Goal: Task Accomplishment & Management: Manage account settings

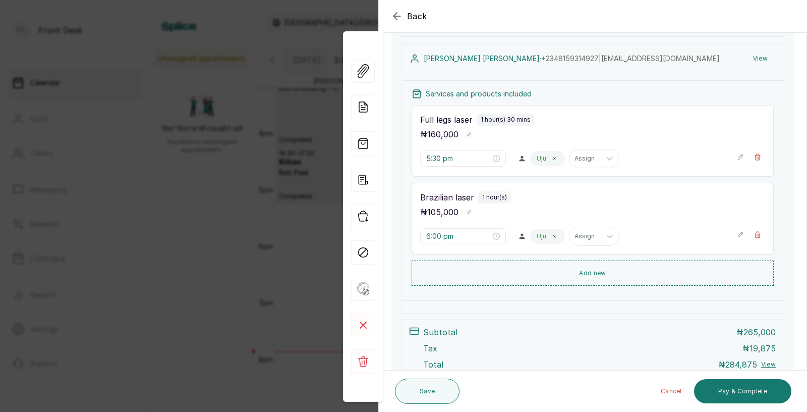
scroll to position [139, 0]
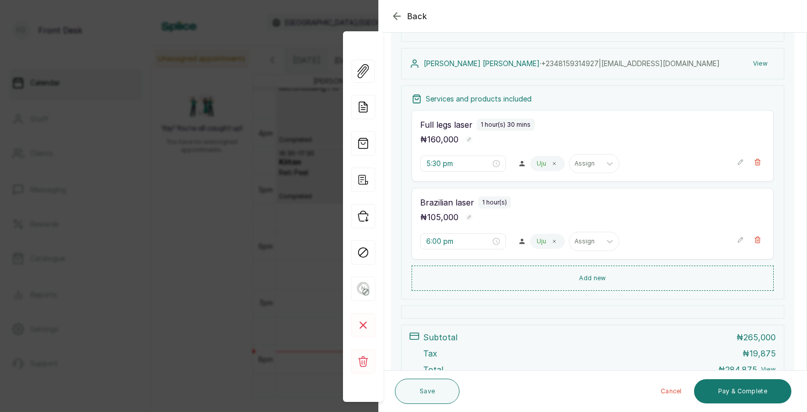
click at [265, 230] on div "Back Appointment Details Edit appointment 🚶 Walk-in (booked by Front Desk) Make…" at bounding box center [403, 206] width 807 height 412
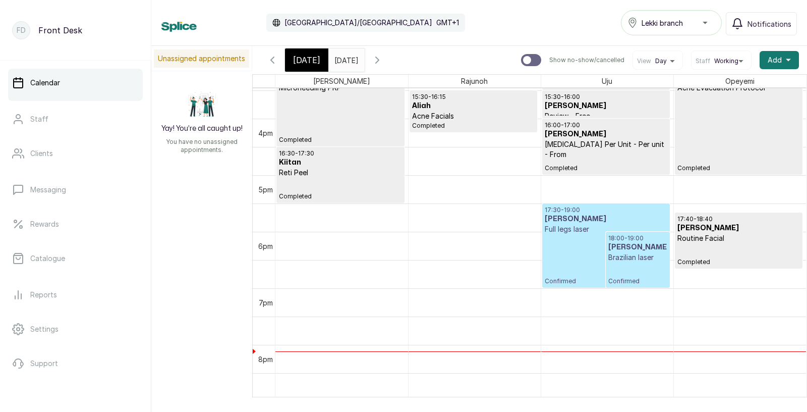
click at [618, 252] on p "Brazilian laser" at bounding box center [637, 257] width 59 height 10
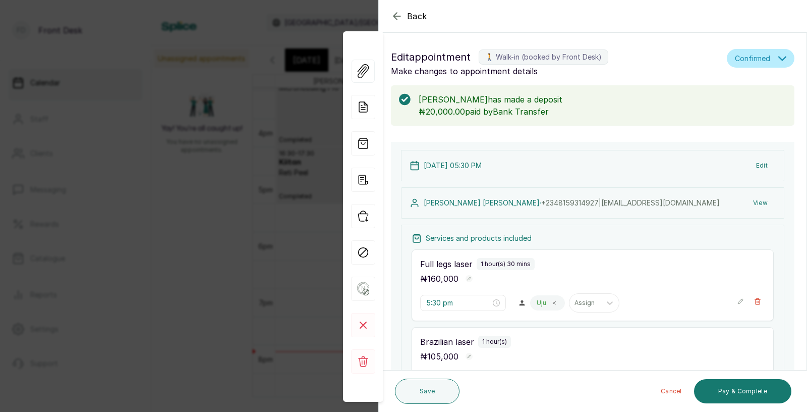
click at [247, 290] on div "Back Appointment Details Edit appointment 🚶 Walk-in (booked by Front Desk) Make…" at bounding box center [403, 206] width 807 height 412
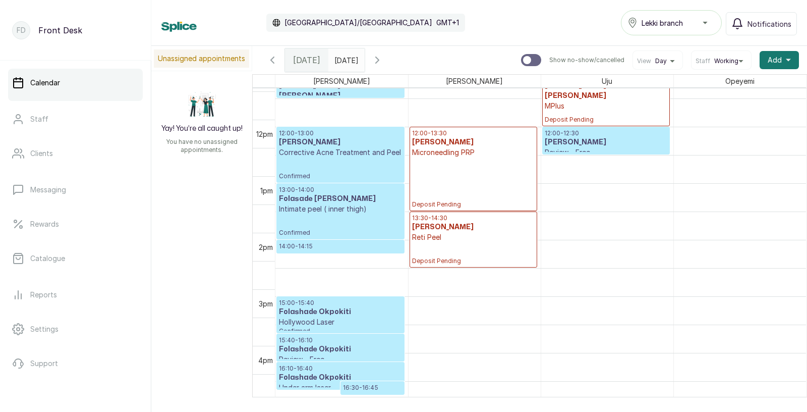
scroll to position [639, 0]
click at [442, 165] on div "12:00 - 13:30 Amanda Etuk Microneedling PRP Deposit Pending" at bounding box center [473, 168] width 123 height 79
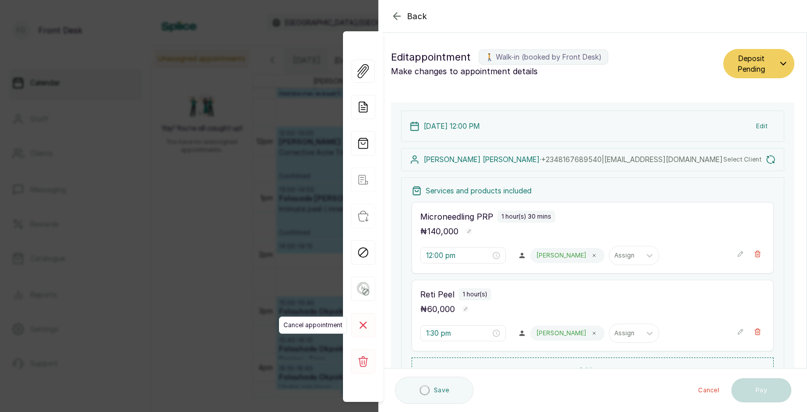
click at [361, 323] on icon at bounding box center [363, 325] width 6 height 6
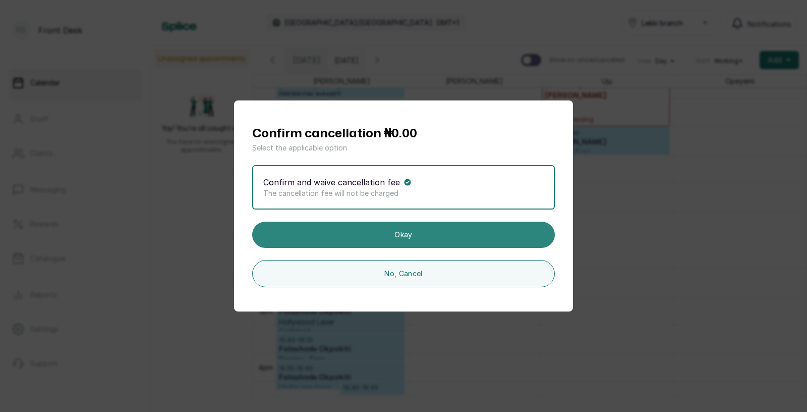
click at [417, 231] on button "Okay" at bounding box center [403, 234] width 303 height 26
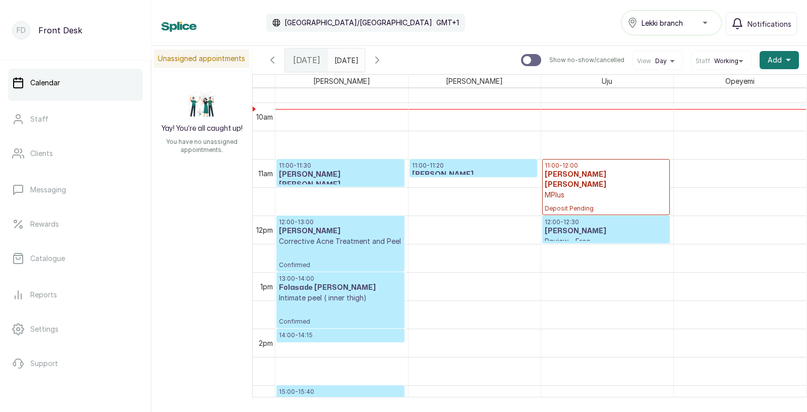
scroll to position [548, 0]
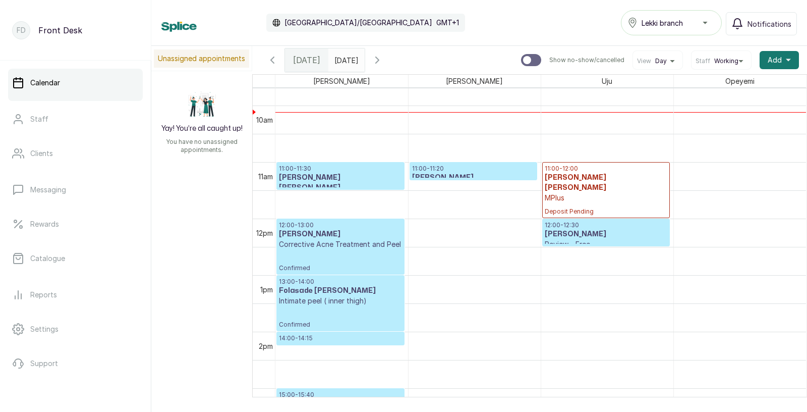
click at [343, 260] on div "12:00 - 13:00 Toyin Anifowoshe Corrective Acne Treatment and Peel Confirmed" at bounding box center [340, 246] width 123 height 51
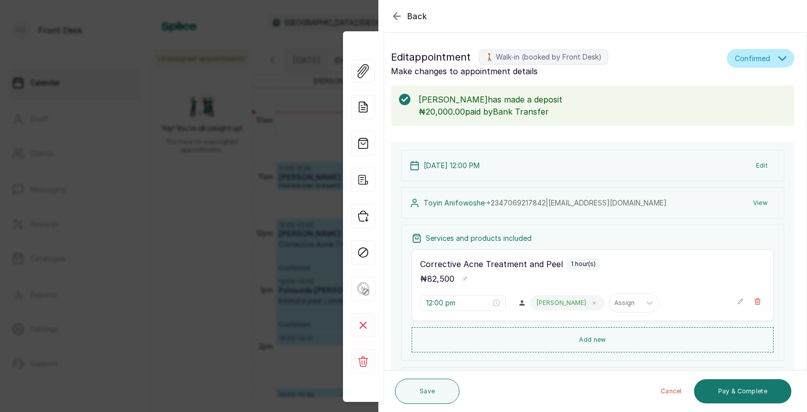
click at [592, 304] on icon at bounding box center [594, 302] width 5 height 5
click at [536, 305] on div at bounding box center [546, 302] width 21 height 9
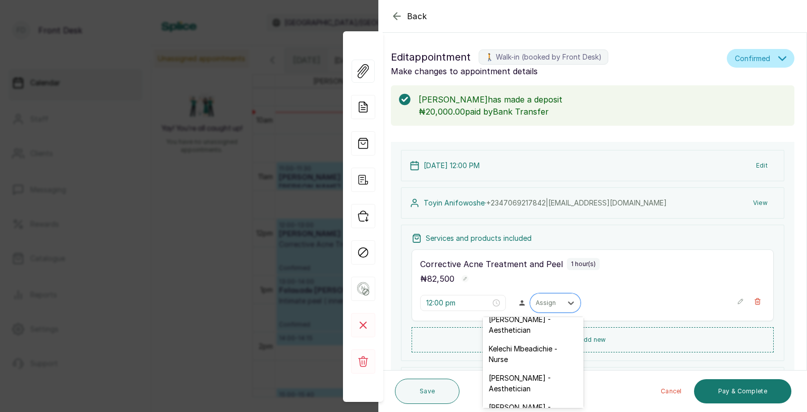
scroll to position [86, 0]
click at [518, 397] on div "[PERSON_NAME] - Aesthetician" at bounding box center [533, 411] width 101 height 29
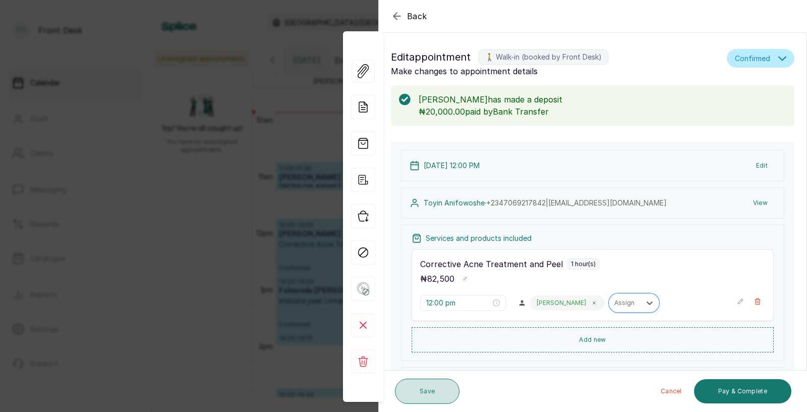
click at [428, 388] on button "Save" at bounding box center [427, 390] width 65 height 25
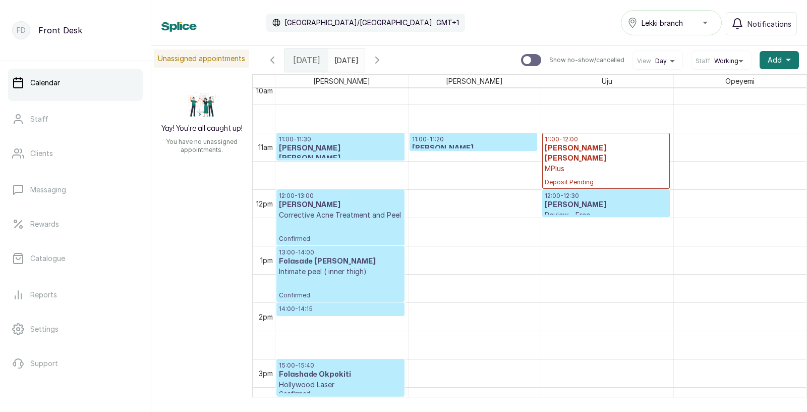
scroll to position [565, 0]
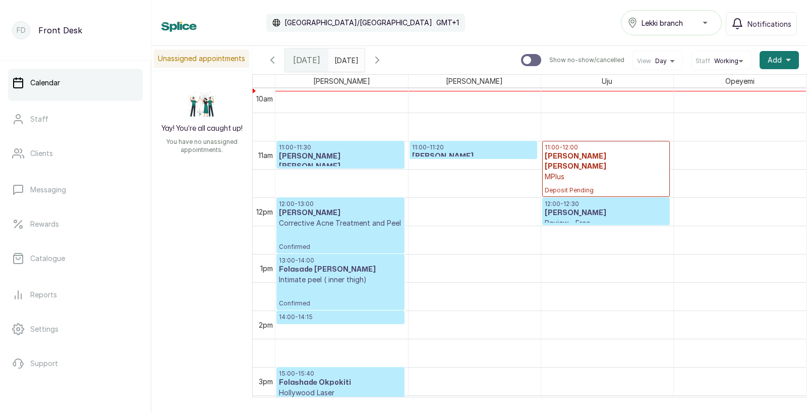
click at [347, 222] on p "Corrective Acne Treatment and Peel" at bounding box center [340, 223] width 123 height 10
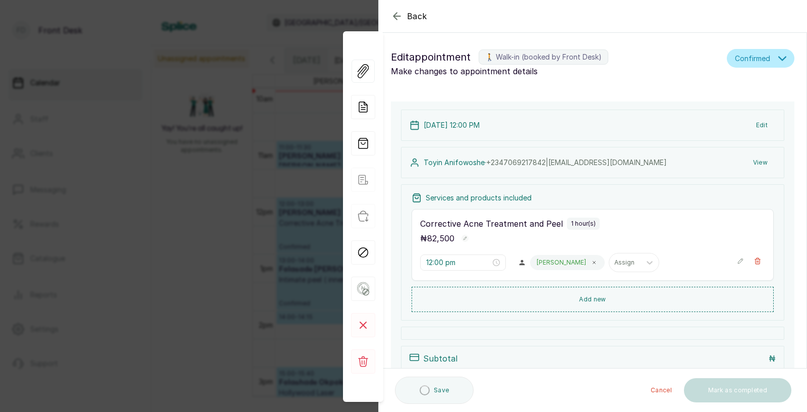
scroll to position [38, 0]
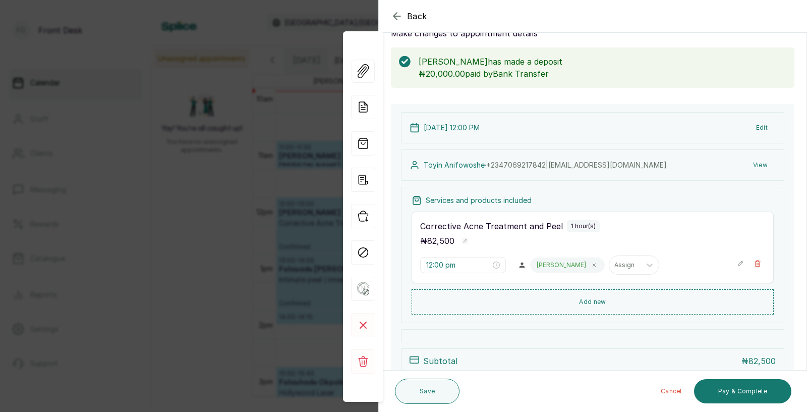
click at [540, 222] on p "Corrective Acne Treatment and Peel" at bounding box center [491, 226] width 143 height 12
click at [593, 264] on icon at bounding box center [594, 265] width 3 height 3
click at [536, 265] on div at bounding box center [546, 264] width 21 height 9
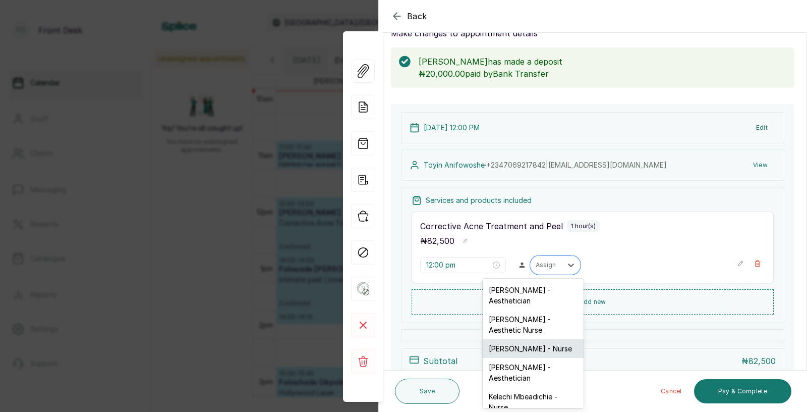
click at [524, 339] on div "[PERSON_NAME] - Nurse" at bounding box center [533, 348] width 101 height 19
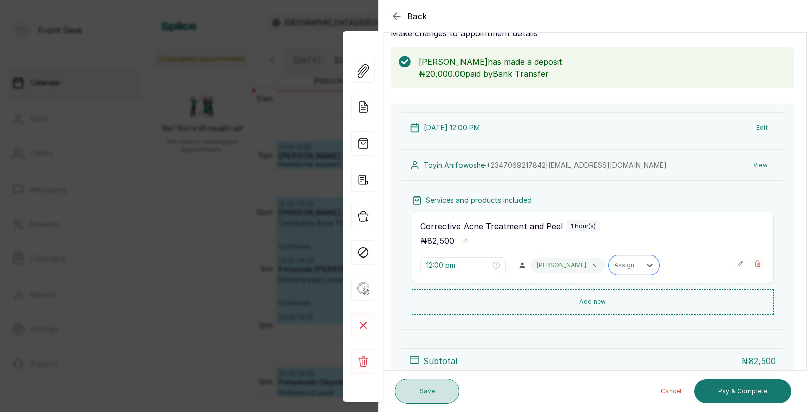
click at [436, 397] on button "Save" at bounding box center [427, 390] width 65 height 25
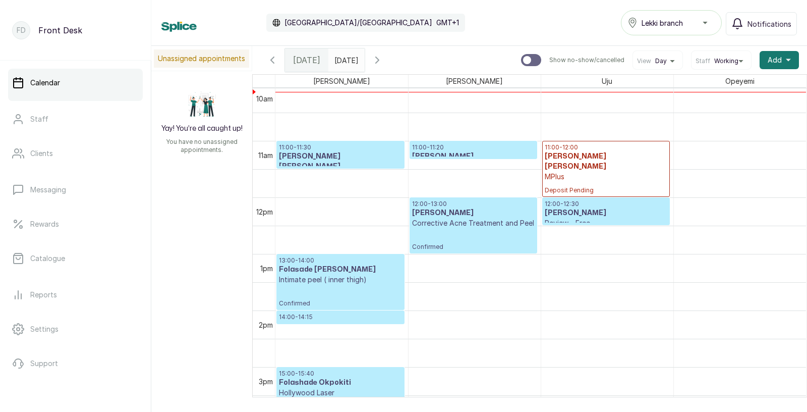
click at [454, 153] on h3 "[PERSON_NAME]" at bounding box center [473, 156] width 123 height 10
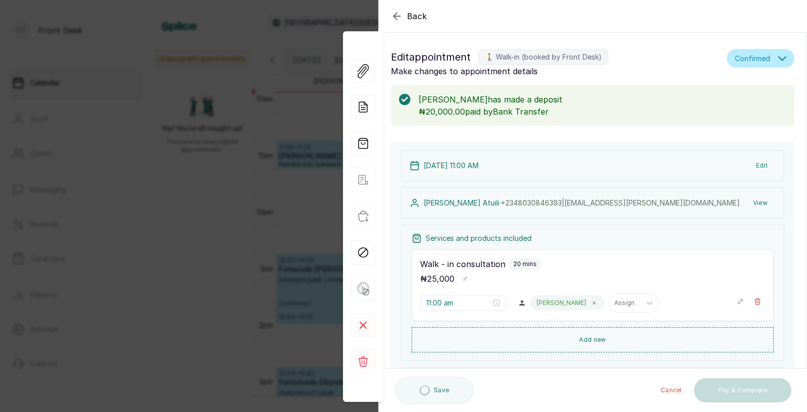
click at [275, 214] on div "Back Appointment Details Edit appointment 🚶 Walk-in (booked by Front Desk) Make…" at bounding box center [403, 206] width 807 height 412
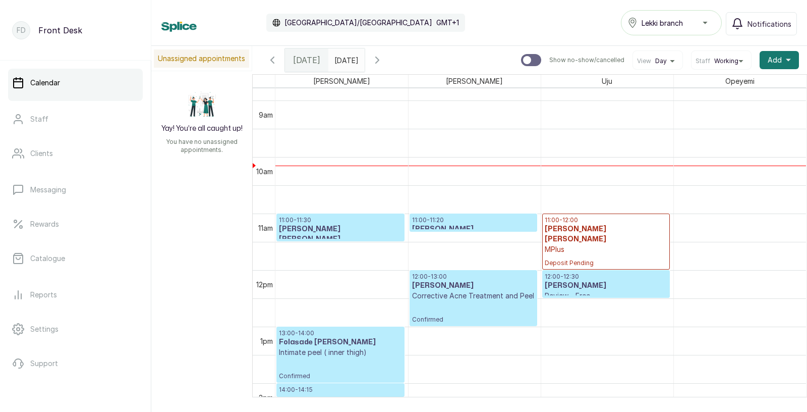
scroll to position [492, 0]
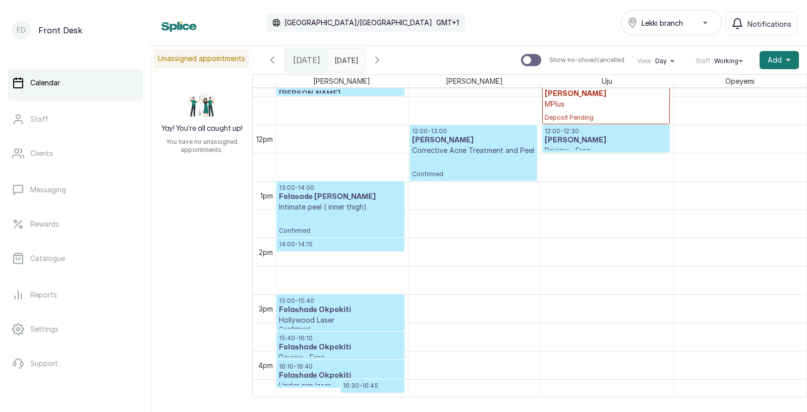
click at [622, 143] on h3 "[PERSON_NAME]" at bounding box center [606, 140] width 123 height 10
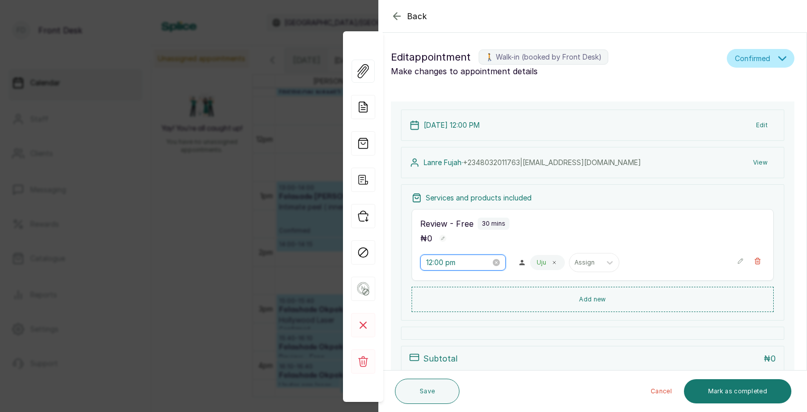
click at [449, 267] on input "12:00 pm" at bounding box center [458, 262] width 65 height 11
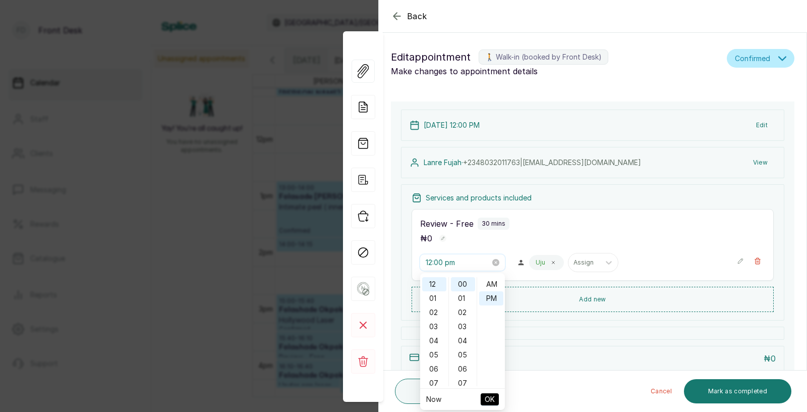
scroll to position [13, 0]
click at [433, 297] on div "01" at bounding box center [434, 298] width 24 height 14
click at [490, 398] on span "OK" at bounding box center [490, 398] width 10 height 19
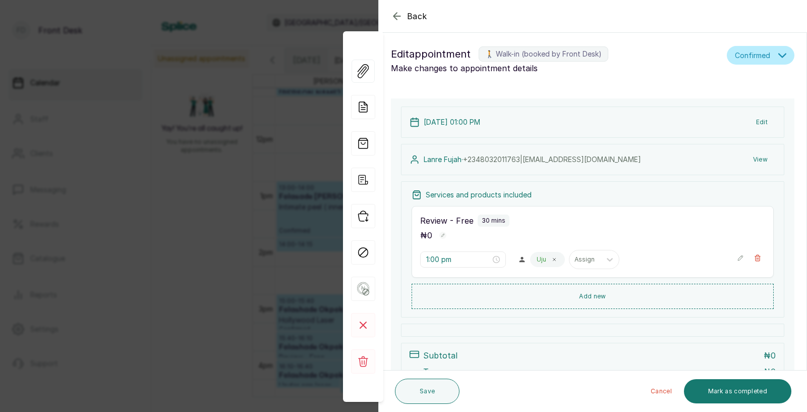
scroll to position [0, 0]
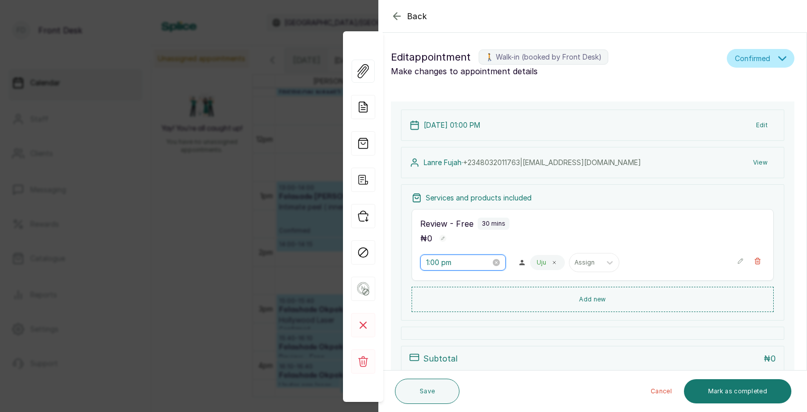
click at [461, 264] on input "1:00 pm" at bounding box center [458, 262] width 65 height 11
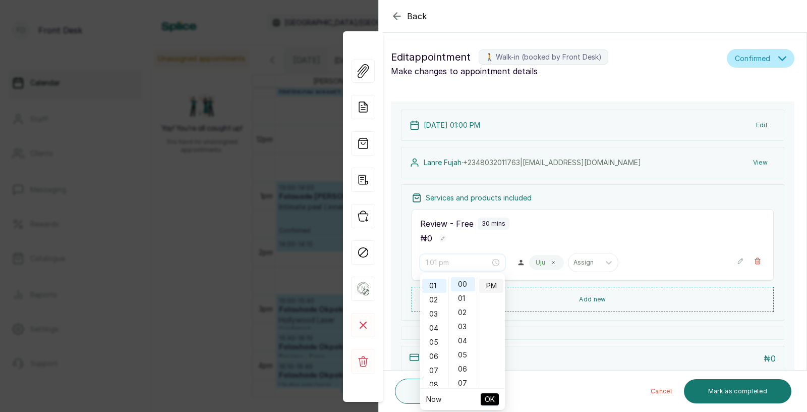
type input "1:00 pm"
click at [486, 400] on span "OK" at bounding box center [490, 398] width 10 height 19
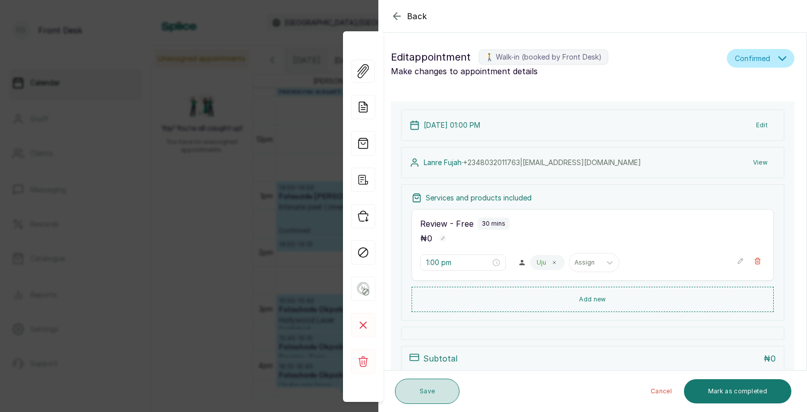
click at [414, 384] on button "Save" at bounding box center [427, 390] width 65 height 25
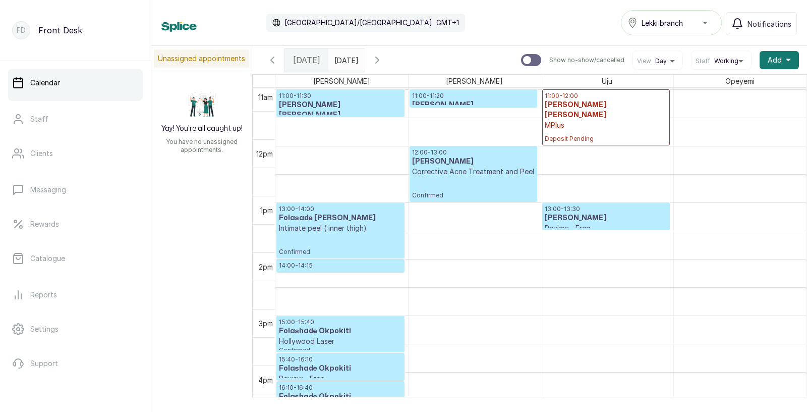
scroll to position [620, 0]
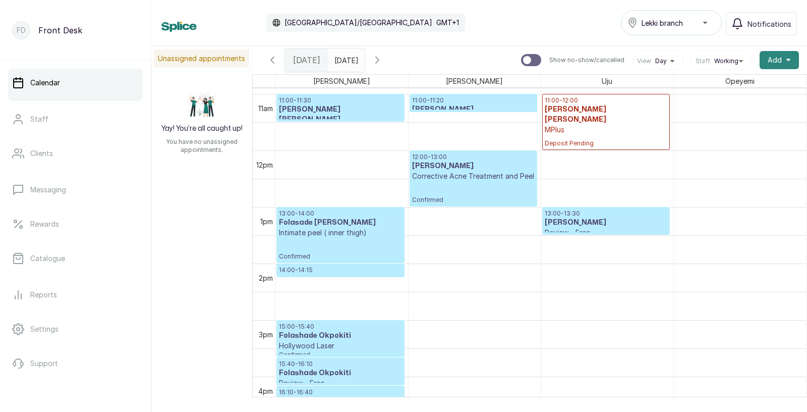
click at [775, 55] on span "Add" at bounding box center [775, 60] width 14 height 10
click at [720, 87] on span "Add Appointment" at bounding box center [742, 87] width 97 height 12
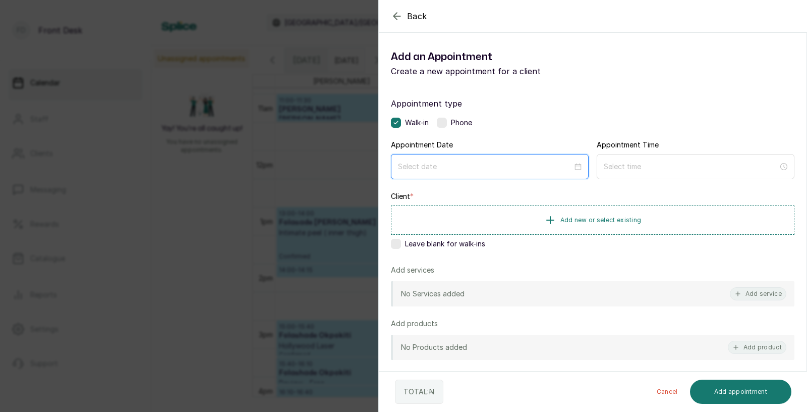
click at [459, 168] on input at bounding box center [485, 166] width 174 height 11
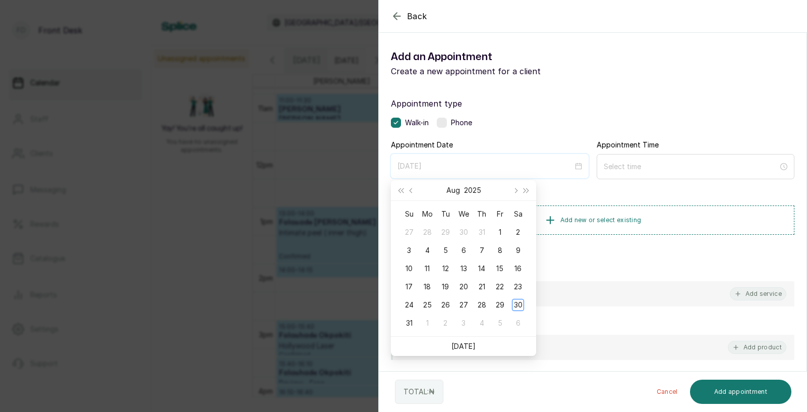
type input "[DATE]"
click at [465, 346] on link "[DATE]" at bounding box center [463, 345] width 24 height 9
type input "[DATE]"
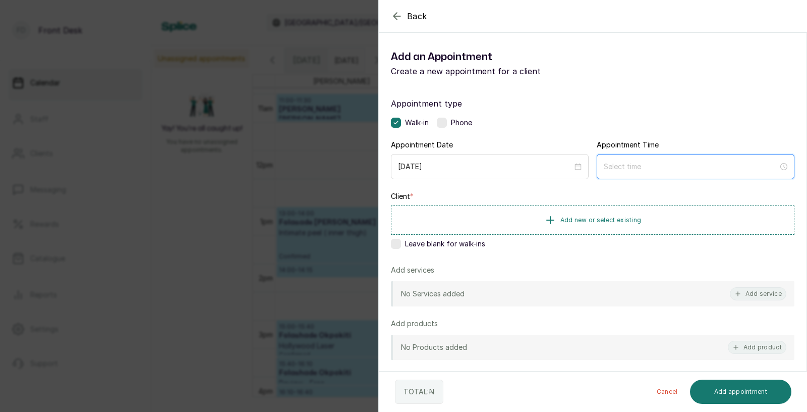
click at [644, 171] on input at bounding box center [691, 166] width 174 height 11
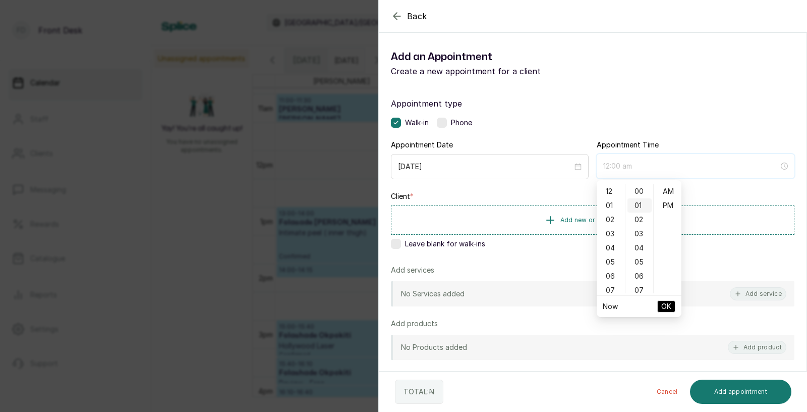
type input "12:01 am"
click at [610, 189] on div "12" at bounding box center [611, 191] width 24 height 14
type input "12:00 pm"
click at [663, 203] on div "PM" at bounding box center [668, 205] width 24 height 14
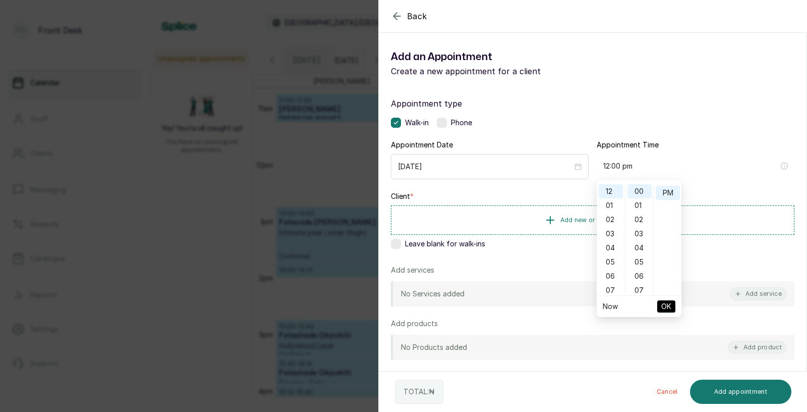
click at [667, 309] on span "OK" at bounding box center [666, 306] width 10 height 19
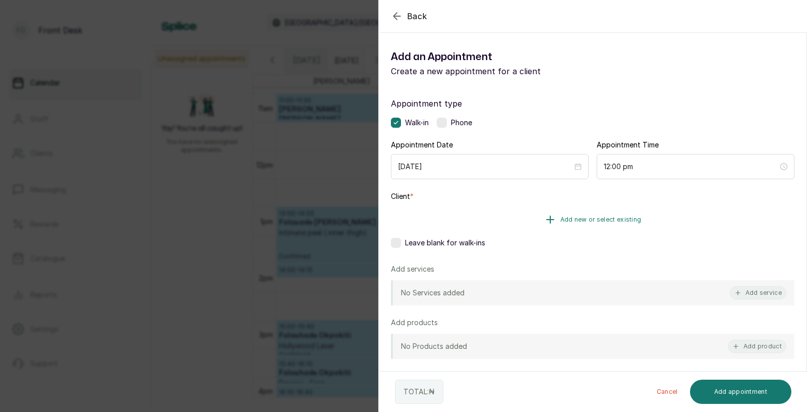
click at [610, 222] on span "Add new or select existing" at bounding box center [600, 219] width 81 height 8
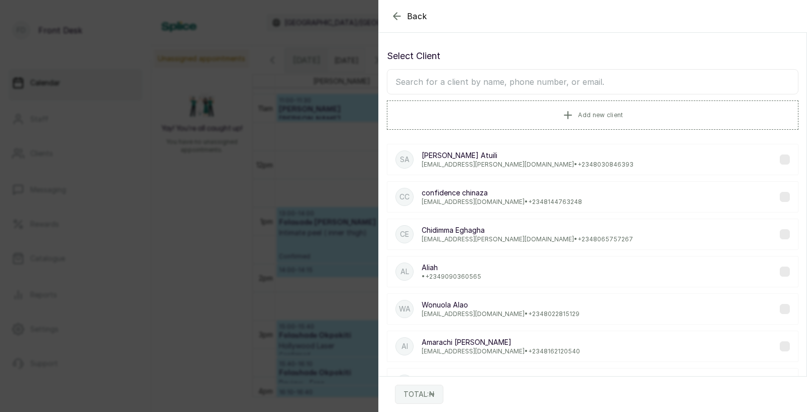
click at [531, 85] on input "text" at bounding box center [593, 81] width 412 height 25
type input "[PERSON_NAME]"
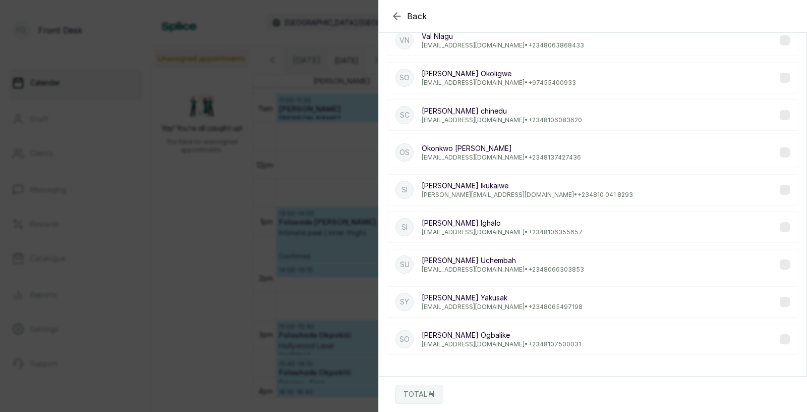
scroll to position [157, 0]
click at [470, 226] on p "[PERSON_NAME]" at bounding box center [502, 223] width 161 height 10
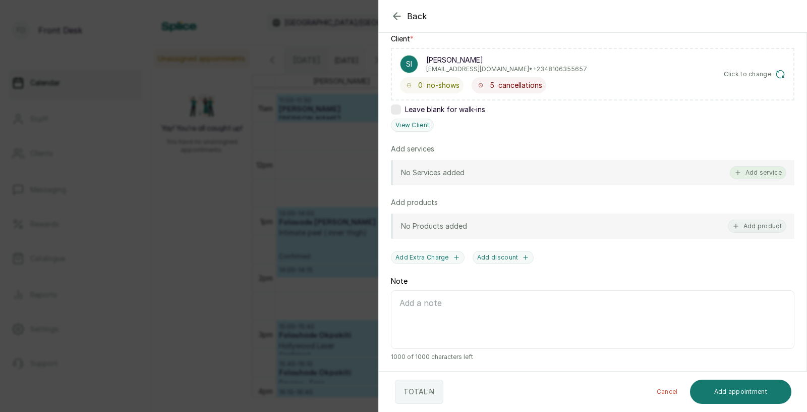
click at [765, 172] on button "Add service" at bounding box center [758, 172] width 56 height 13
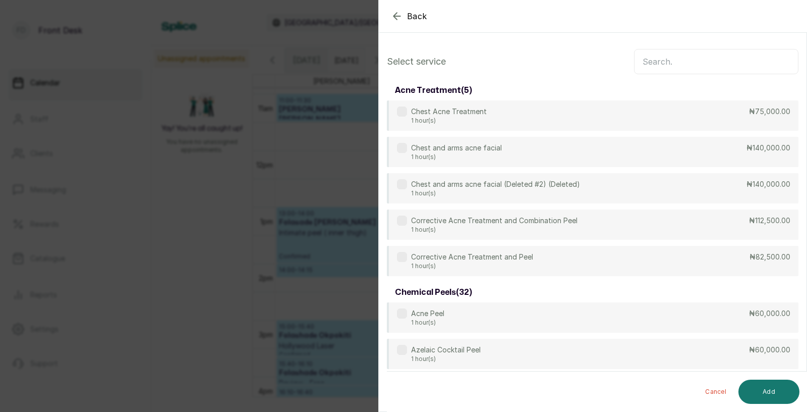
scroll to position [0, 0]
click at [691, 62] on input "text" at bounding box center [716, 61] width 164 height 25
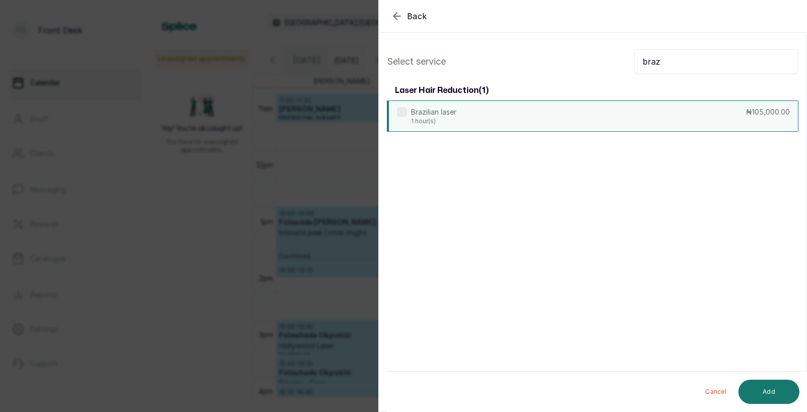
type input "braz"
click at [578, 110] on div "Brazilian laser 1 hour(s) ₦105,000.00" at bounding box center [593, 115] width 412 height 31
click at [779, 392] on button "Add" at bounding box center [768, 391] width 61 height 24
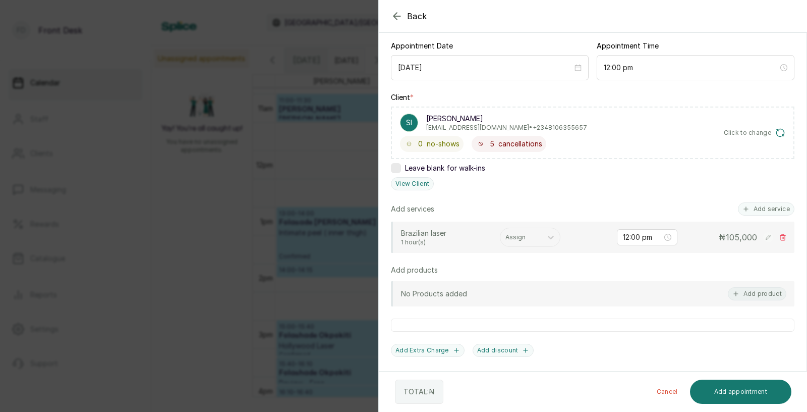
scroll to position [113, 0]
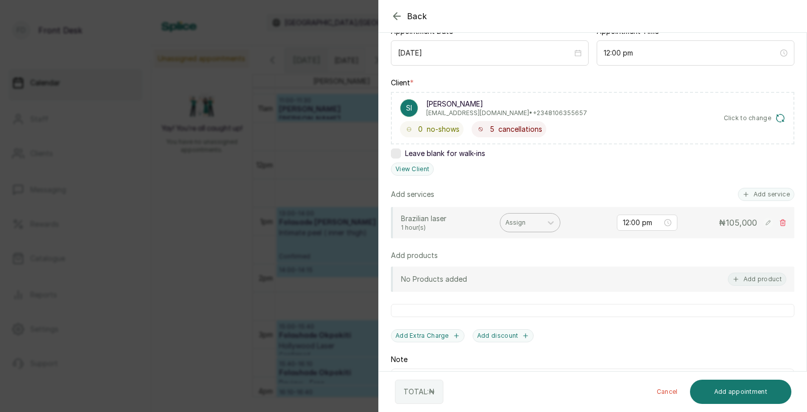
click at [523, 220] on div at bounding box center [520, 222] width 31 height 9
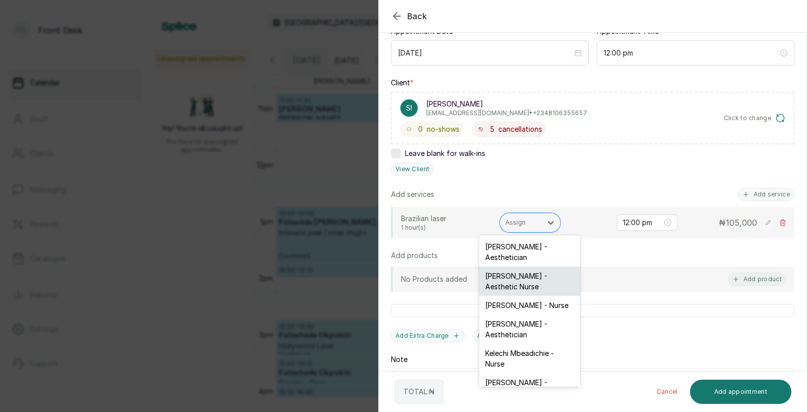
click at [521, 281] on div "[PERSON_NAME] - Aesthetic Nurse" at bounding box center [529, 280] width 101 height 29
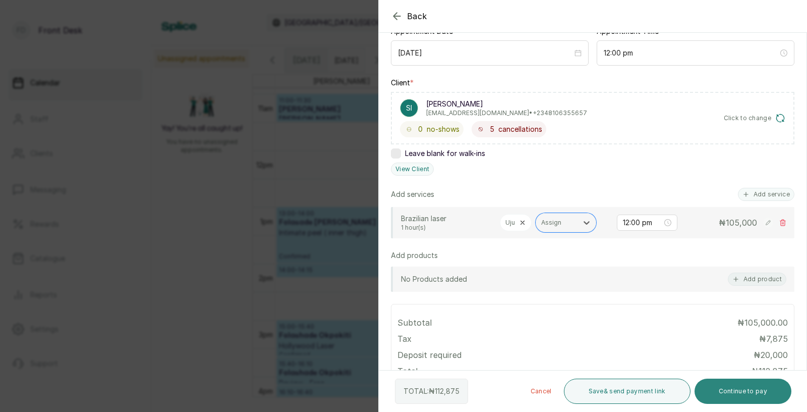
click at [730, 391] on button "Continue to pay" at bounding box center [742, 390] width 97 height 25
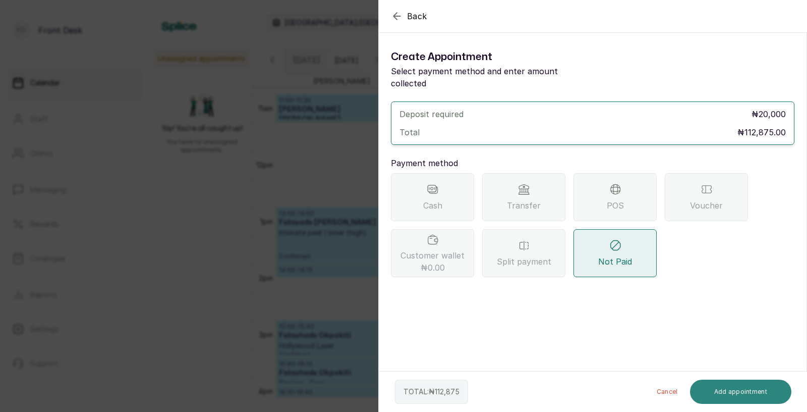
scroll to position [0, 0]
click at [519, 199] on span "Transfer" at bounding box center [524, 205] width 34 height 12
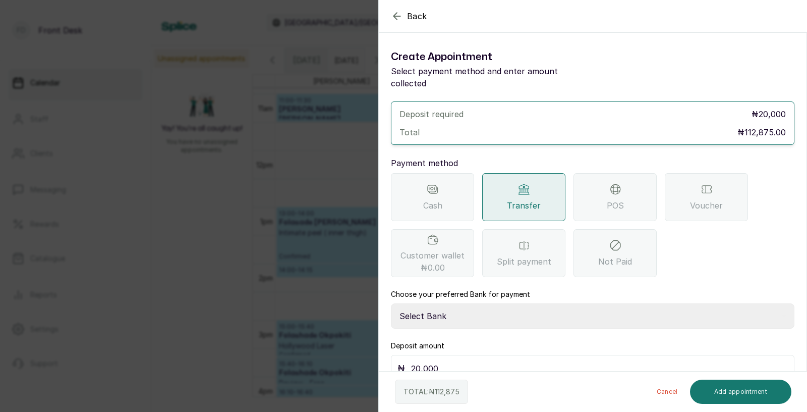
scroll to position [7, 0]
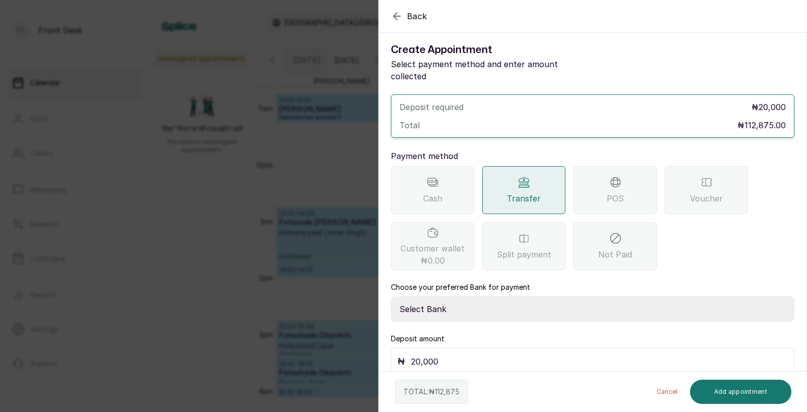
click at [465, 296] on select "Select Bank [PERSON_NAME] Fairmoney Microfinance Bank SKN ANALYTICS MED AESTH. …" at bounding box center [592, 308] width 403 height 25
select select "43272bc0-21c6-4b19-b9fb-c2093b8603c2"
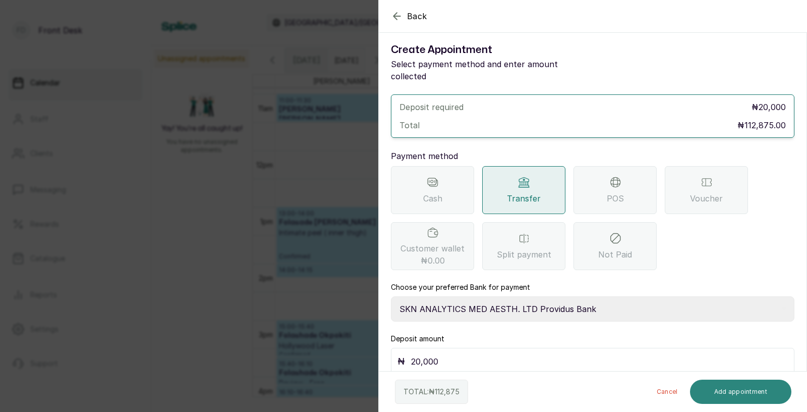
click at [738, 386] on button "Add appointment" at bounding box center [741, 391] width 102 height 24
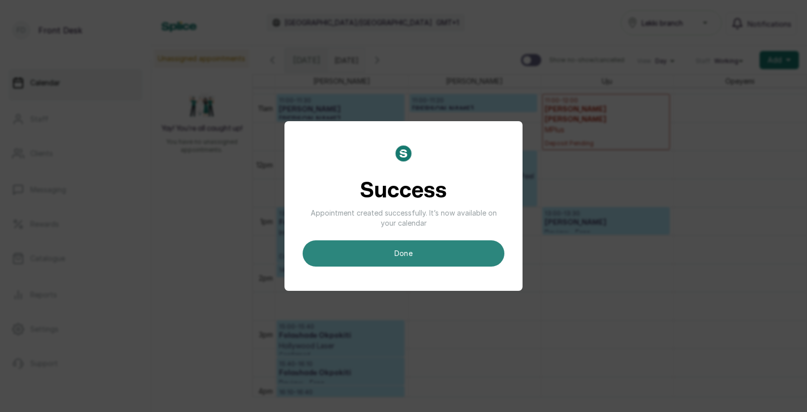
click at [440, 253] on button "done" at bounding box center [404, 253] width 202 height 26
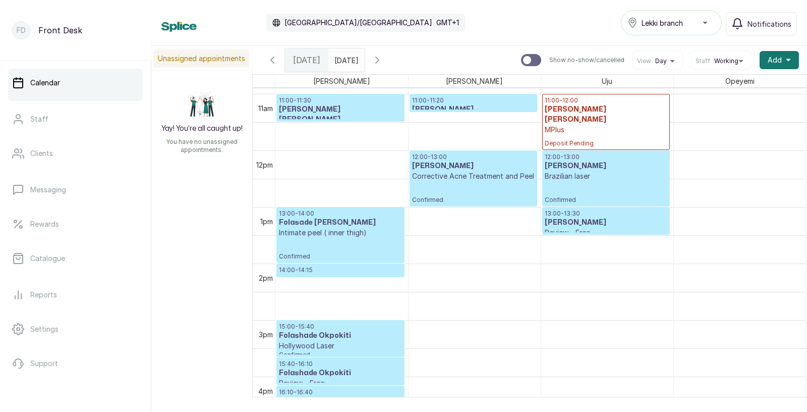
click at [313, 268] on p "14:00 - 14:15" at bounding box center [340, 270] width 123 height 8
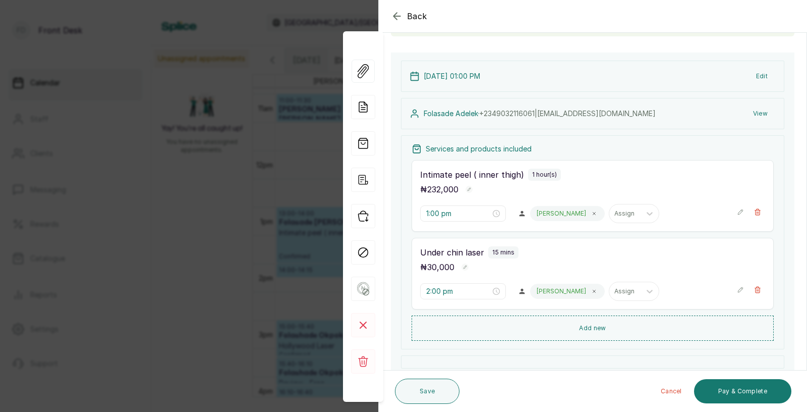
scroll to position [339, 0]
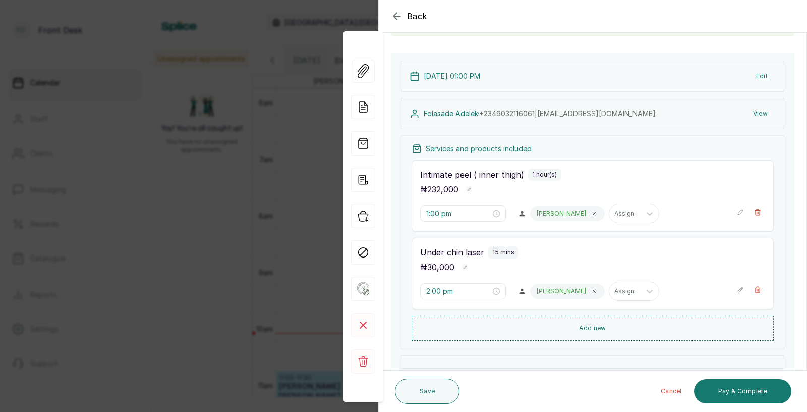
click at [290, 309] on div "Back Appointment Details Edit appointment 🚶 Walk-in (booked by Front Desk) Make…" at bounding box center [403, 206] width 807 height 412
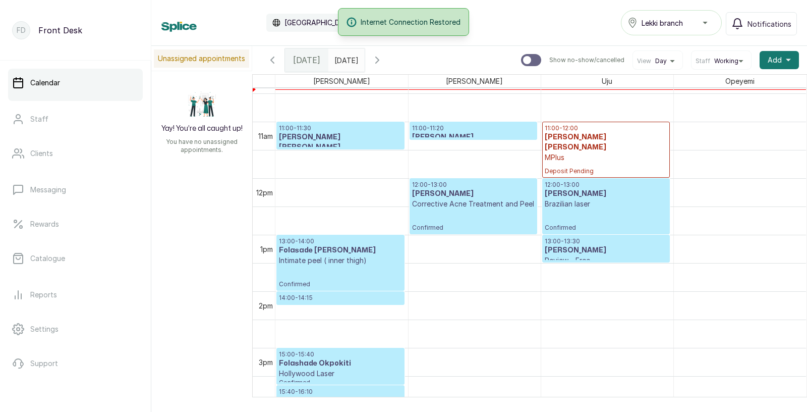
scroll to position [583, 0]
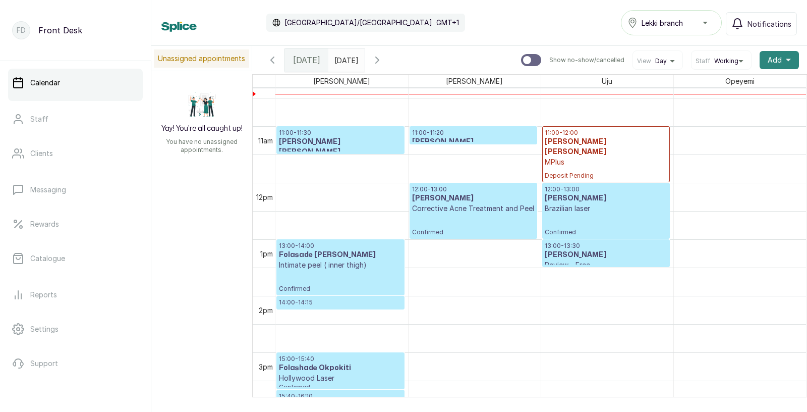
click at [770, 65] on span "Add" at bounding box center [775, 60] width 14 height 10
click at [729, 89] on span "Add Appointment" at bounding box center [742, 87] width 97 height 12
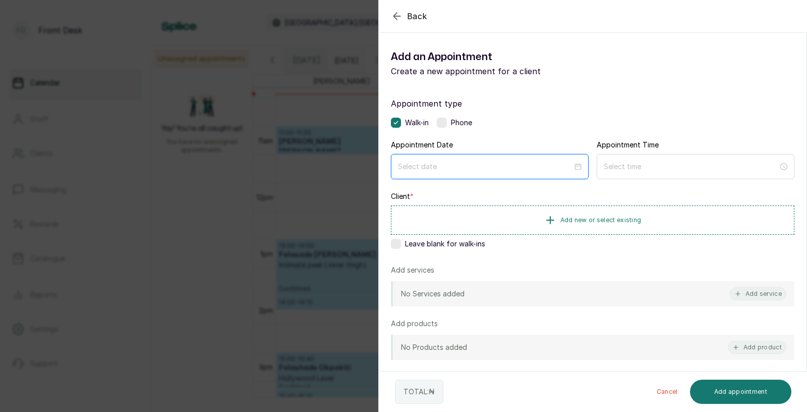
click at [444, 168] on input at bounding box center [485, 166] width 174 height 11
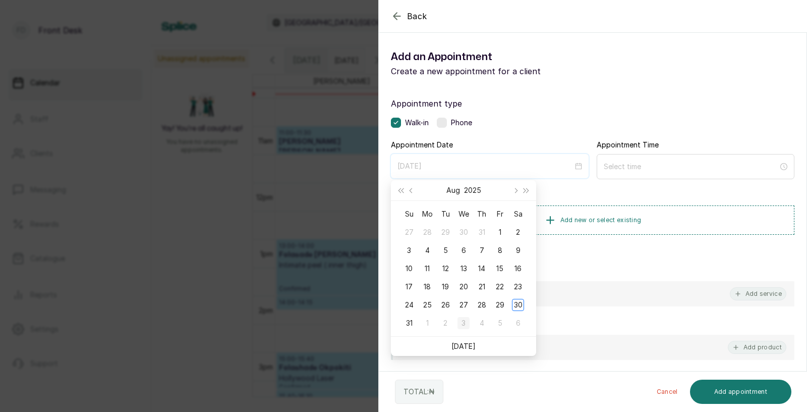
type input "[DATE]"
click at [468, 345] on link "[DATE]" at bounding box center [463, 345] width 24 height 9
type input "[DATE]"
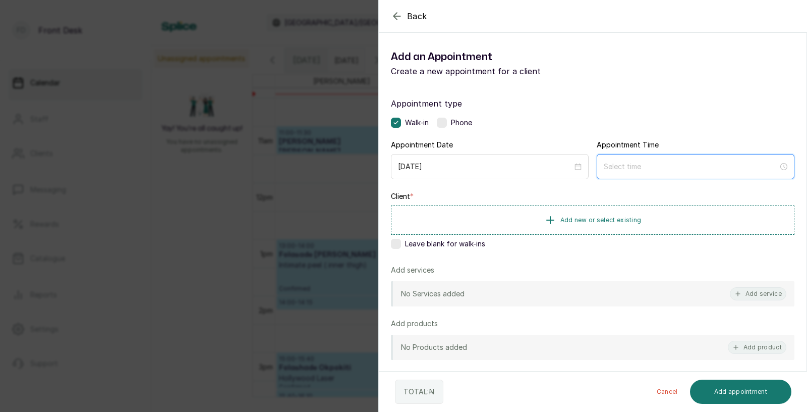
click at [657, 169] on input at bounding box center [691, 166] width 174 height 11
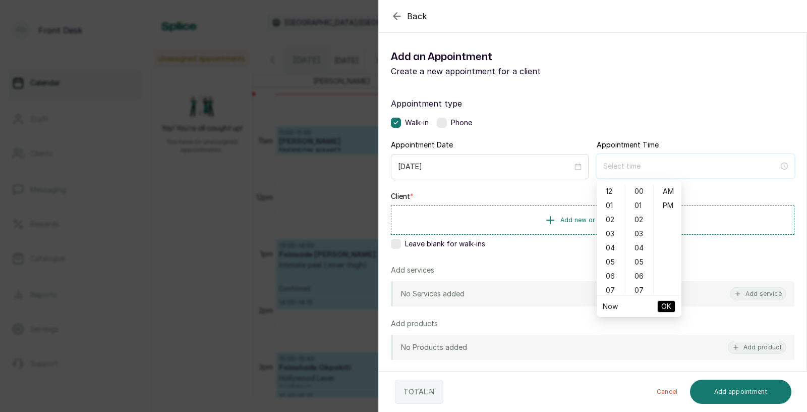
type input "12:00 am"
click at [610, 193] on div "12" at bounding box center [611, 191] width 24 height 14
type input "12:00 pm"
click at [667, 207] on div "PM" at bounding box center [668, 205] width 24 height 14
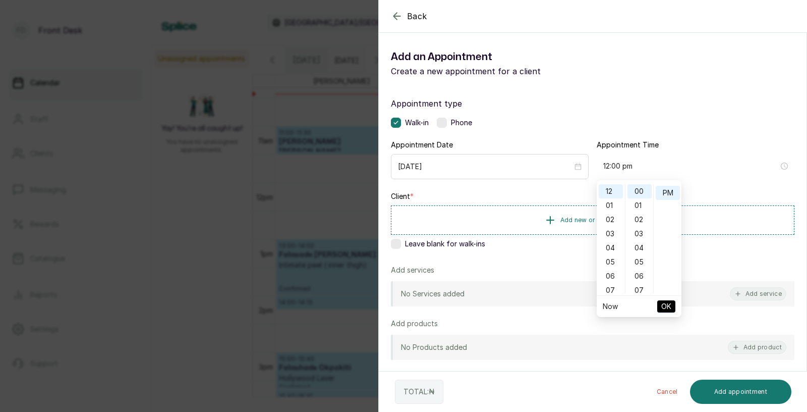
click at [668, 304] on span "OK" at bounding box center [666, 306] width 10 height 19
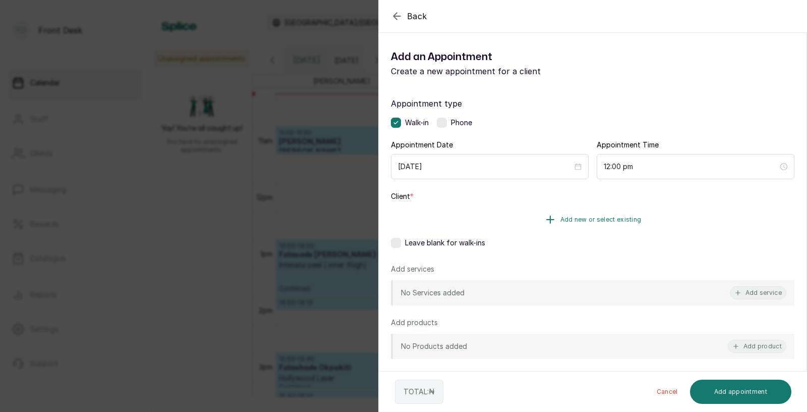
click at [612, 211] on button "Add new or select existing" at bounding box center [592, 219] width 403 height 28
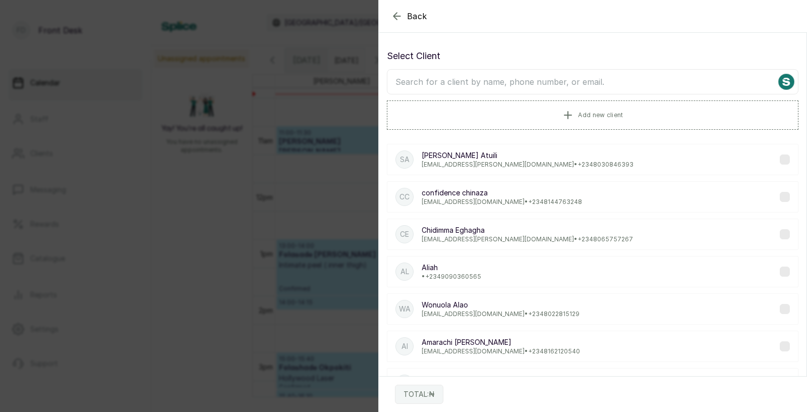
click at [573, 81] on input "text" at bounding box center [593, 81] width 412 height 25
type input "mrs [PERSON_NAME]"
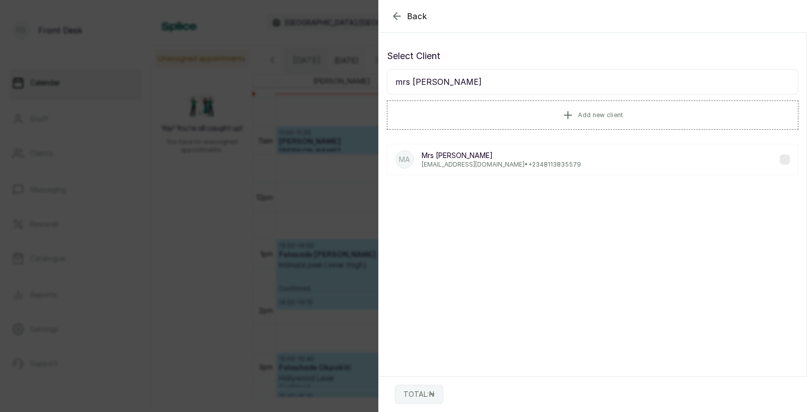
click at [471, 153] on p "[PERSON_NAME]" at bounding box center [501, 155] width 159 height 10
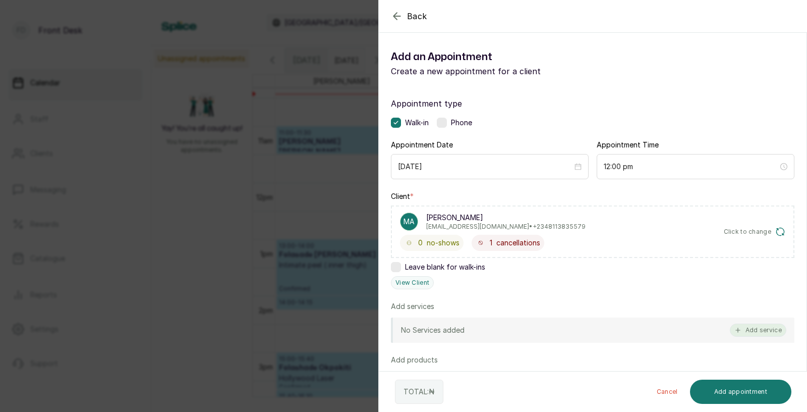
click at [759, 328] on button "Add service" at bounding box center [758, 329] width 56 height 13
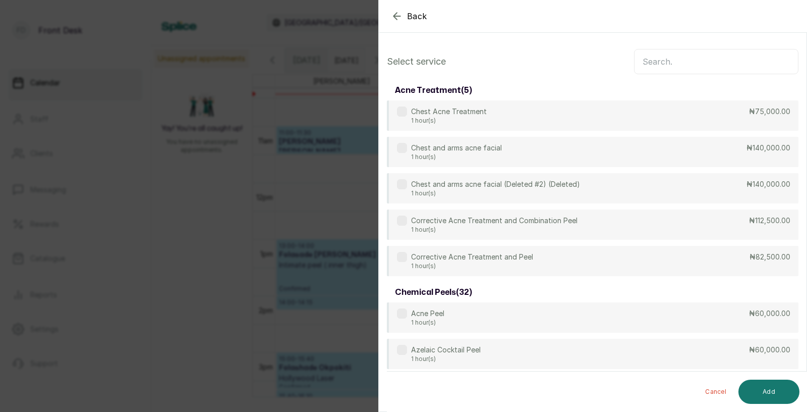
click at [665, 61] on input "text" at bounding box center [716, 61] width 164 height 25
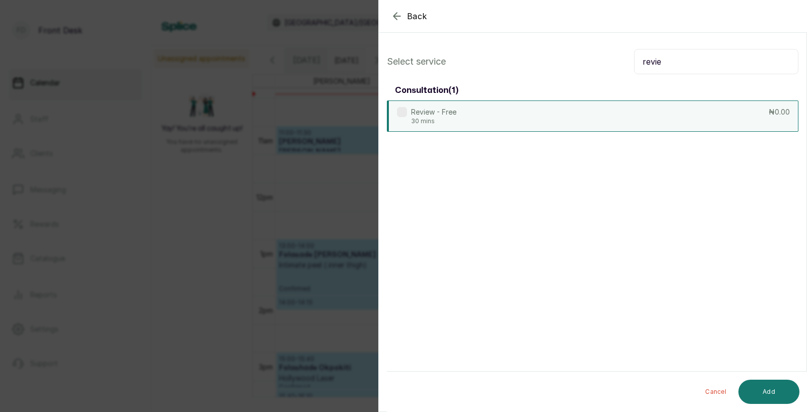
type input "revie"
click at [553, 105] on div "Review - Free 30 mins ₦0.00" at bounding box center [593, 115] width 412 height 31
click at [775, 387] on button "Add" at bounding box center [768, 391] width 61 height 24
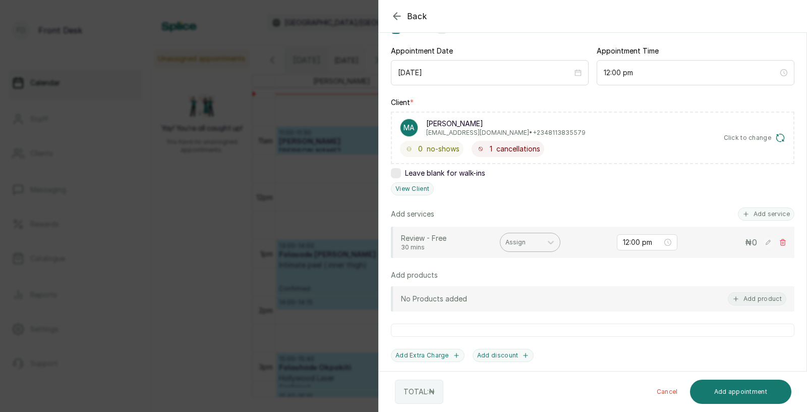
scroll to position [99, 0]
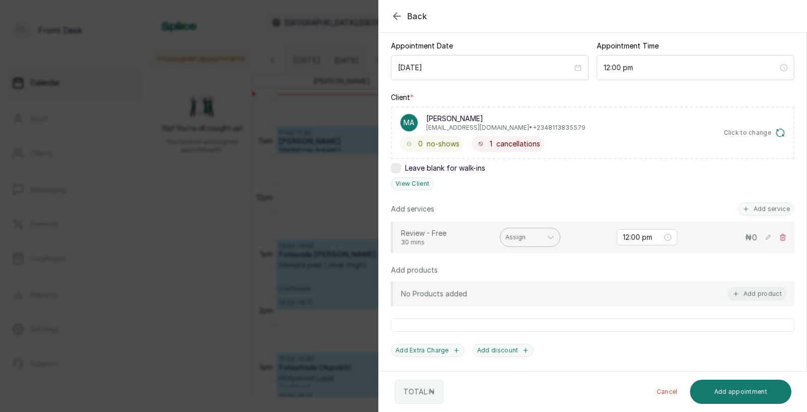
click at [524, 232] on div at bounding box center [520, 236] width 31 height 9
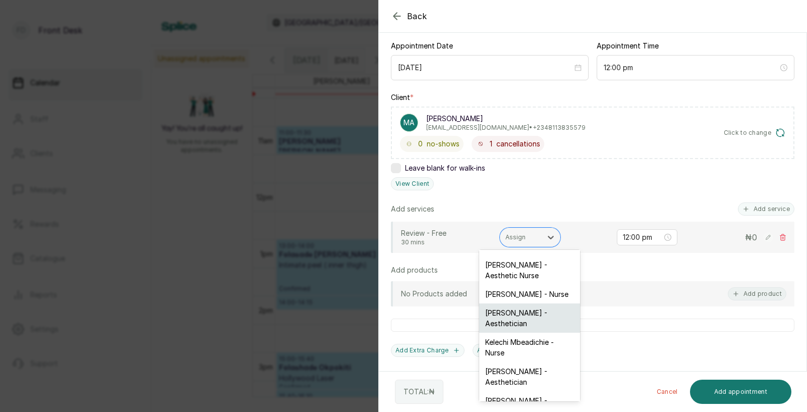
scroll to position [26, 0]
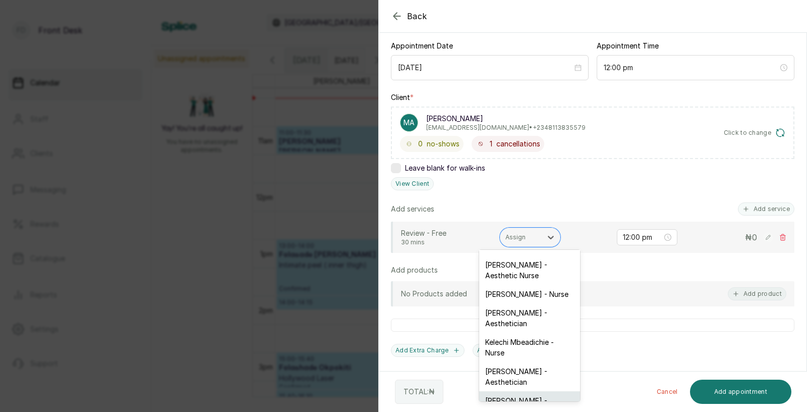
click at [508, 391] on div "[PERSON_NAME] - Aesthetician" at bounding box center [529, 405] width 101 height 29
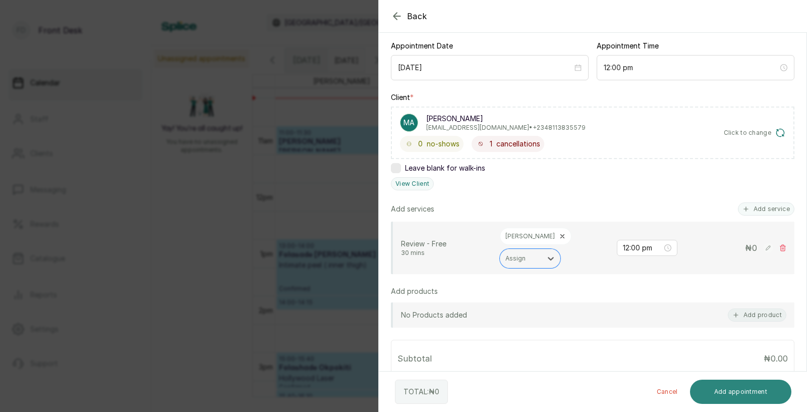
click at [732, 390] on button "Add appointment" at bounding box center [741, 391] width 102 height 24
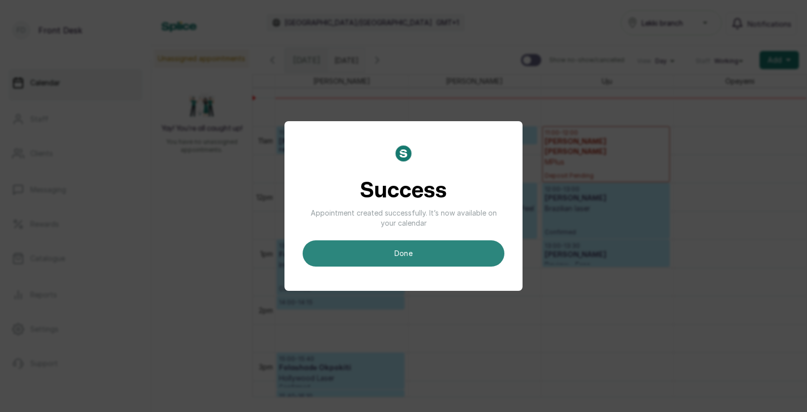
click at [470, 252] on button "done" at bounding box center [404, 253] width 202 height 26
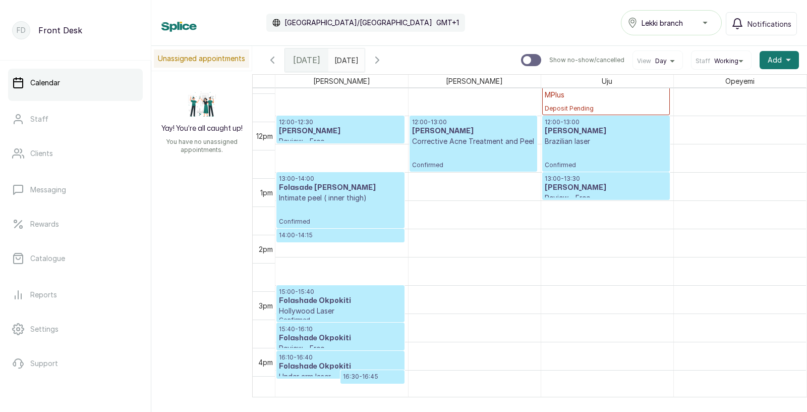
scroll to position [651, 0]
click at [773, 62] on span "Add" at bounding box center [775, 60] width 14 height 10
click at [727, 85] on span "Add Appointment" at bounding box center [742, 87] width 97 height 12
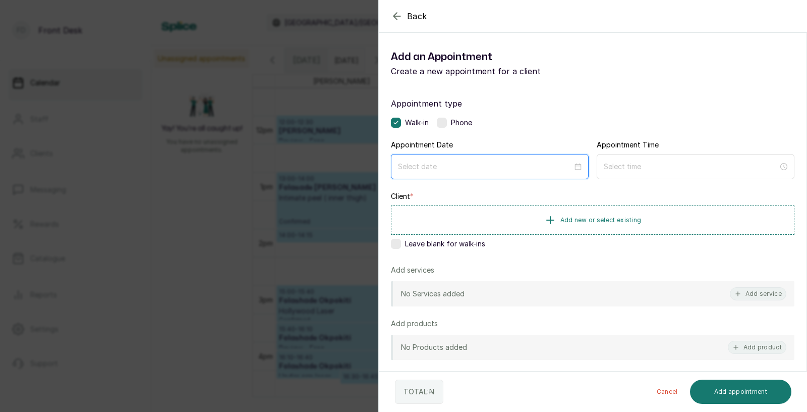
click at [477, 166] on input at bounding box center [485, 166] width 174 height 11
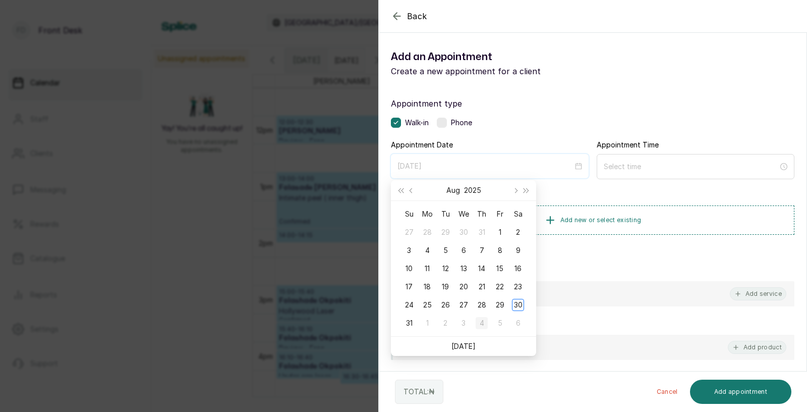
type input "[DATE]"
click at [464, 346] on link "[DATE]" at bounding box center [463, 345] width 24 height 9
type input "[DATE]"
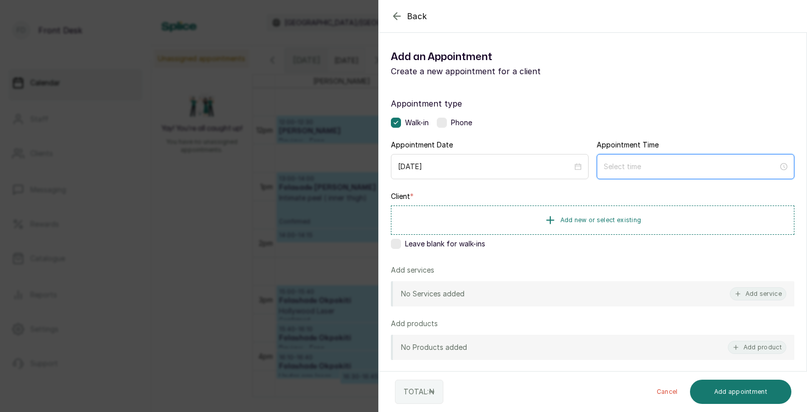
click at [660, 170] on input at bounding box center [691, 166] width 174 height 11
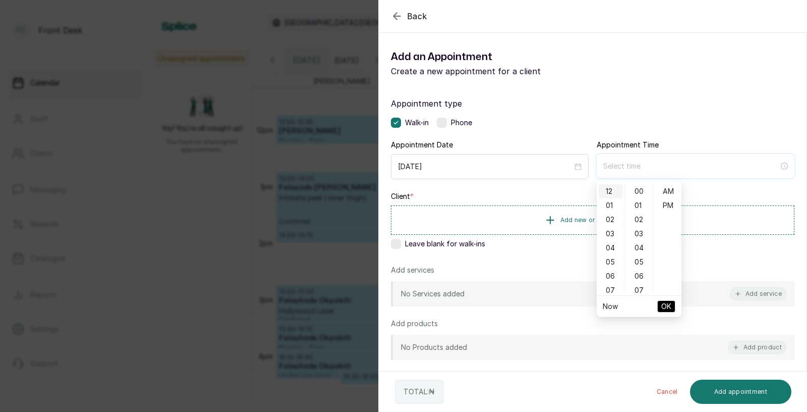
type input "12:00 am"
click at [610, 218] on div "02" at bounding box center [611, 219] width 24 height 14
type input "2:00 pm"
click at [668, 204] on div "PM" at bounding box center [668, 205] width 24 height 14
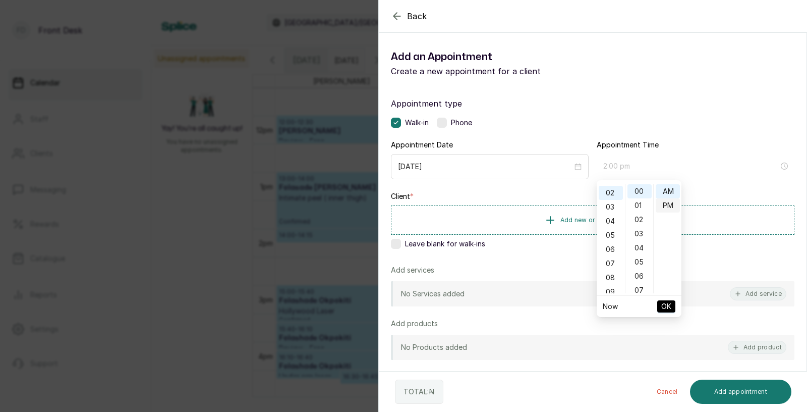
scroll to position [13, 0]
click at [666, 301] on span "OK" at bounding box center [666, 306] width 10 height 19
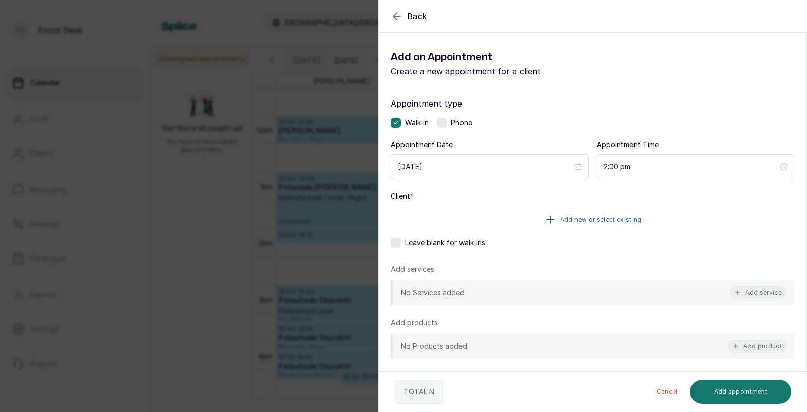
click at [632, 217] on span "Add new or select existing" at bounding box center [600, 219] width 81 height 8
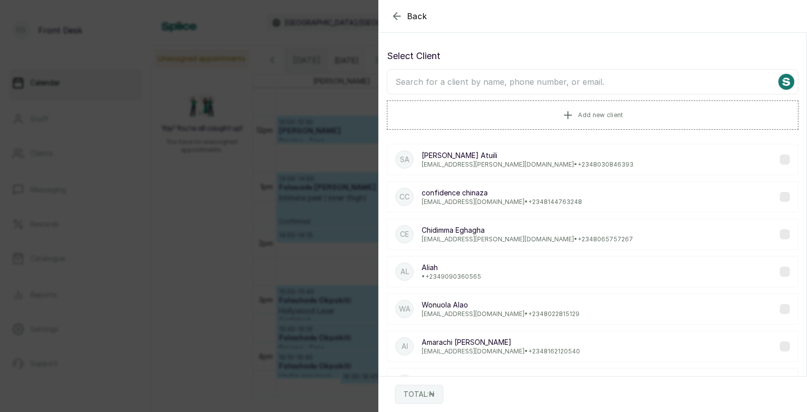
click at [556, 84] on input "text" at bounding box center [593, 81] width 412 height 25
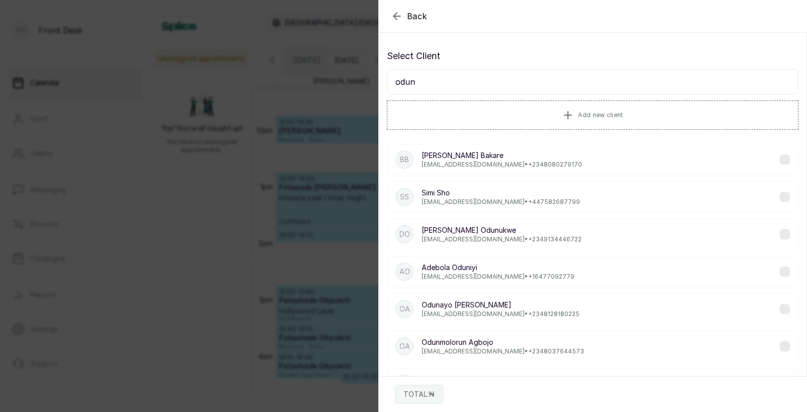
type input "oduna"
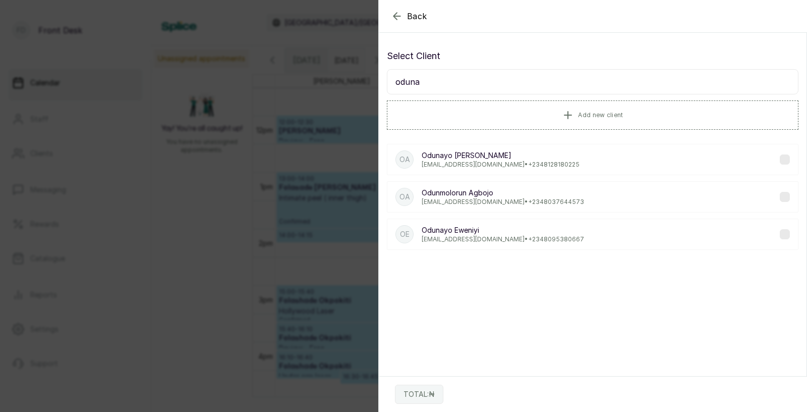
click at [450, 233] on p "[PERSON_NAME]" at bounding box center [503, 230] width 162 height 10
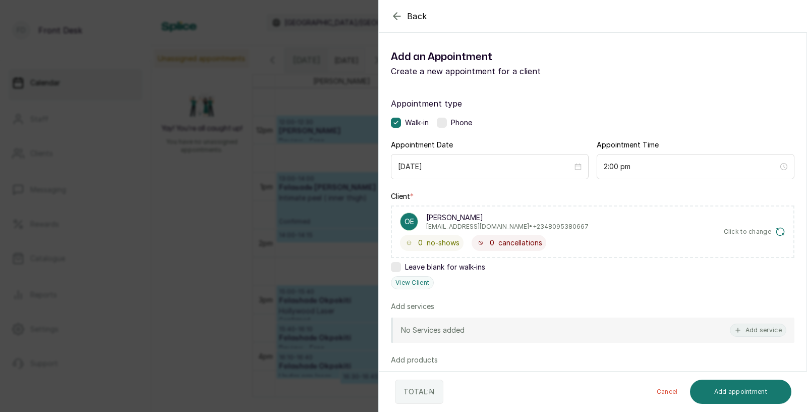
click at [316, 243] on div "Back Add Appointment Add an Appointment Create a new appointment for a client A…" at bounding box center [403, 206] width 807 height 412
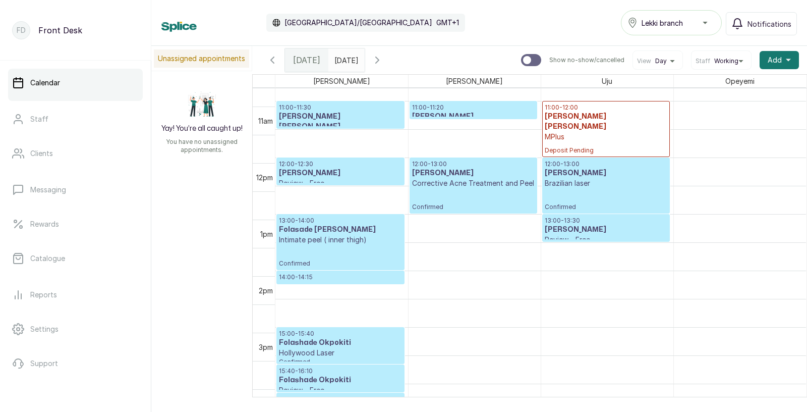
scroll to position [609, 0]
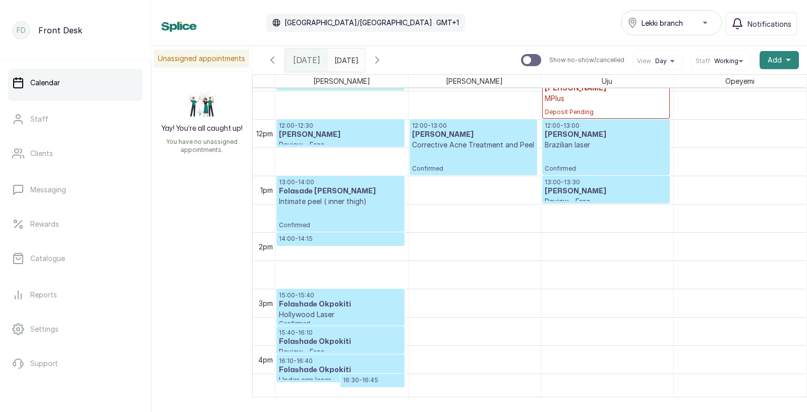
click at [781, 60] on span "Add" at bounding box center [775, 60] width 14 height 10
click at [716, 88] on span "Add Appointment" at bounding box center [742, 87] width 97 height 12
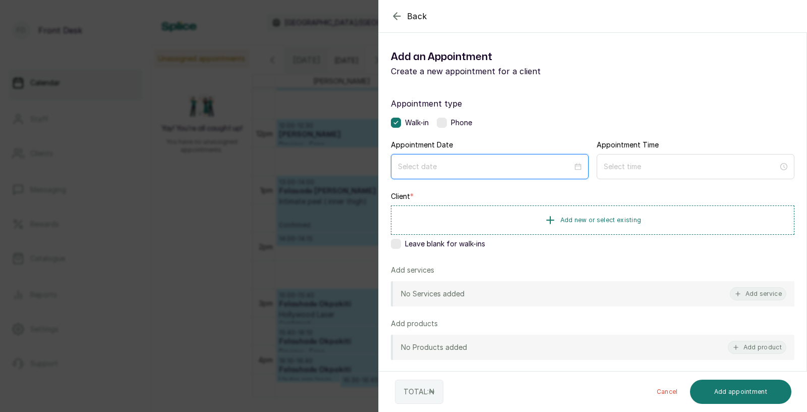
click at [472, 169] on input at bounding box center [485, 166] width 174 height 11
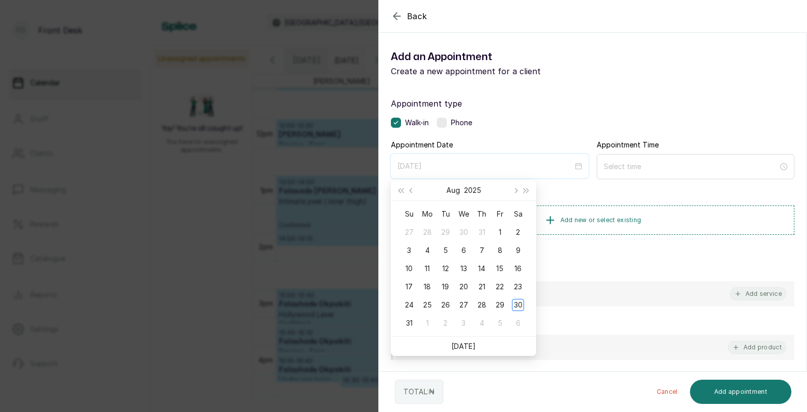
type input "[DATE]"
click at [461, 345] on link "[DATE]" at bounding box center [463, 345] width 24 height 9
type input "[DATE]"
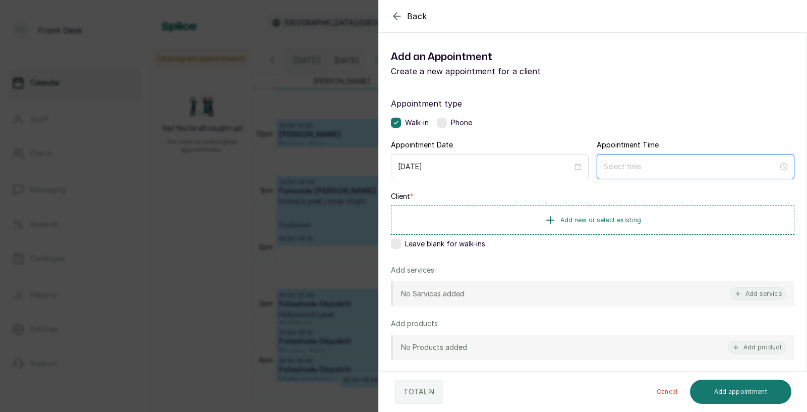
click at [649, 171] on div at bounding box center [696, 166] width 198 height 25
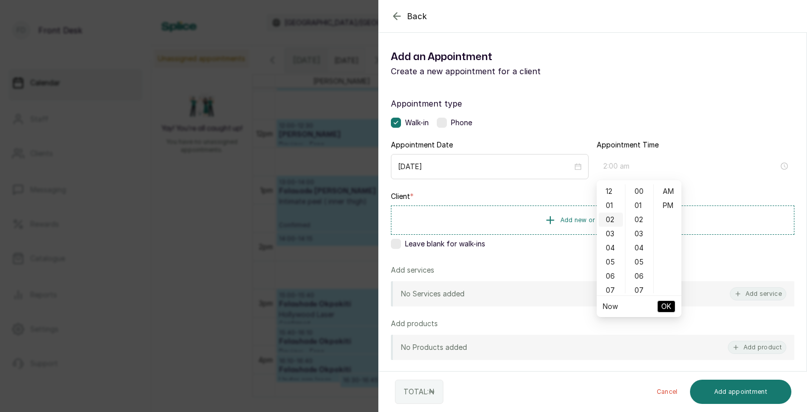
click at [611, 218] on div "02" at bounding box center [611, 219] width 24 height 14
type input "2:00 pm"
click at [669, 205] on div "PM" at bounding box center [668, 205] width 24 height 14
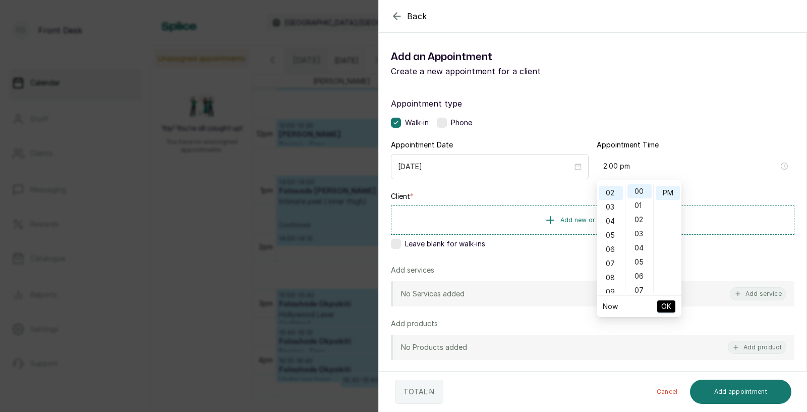
click at [663, 309] on span "OK" at bounding box center [666, 306] width 10 height 19
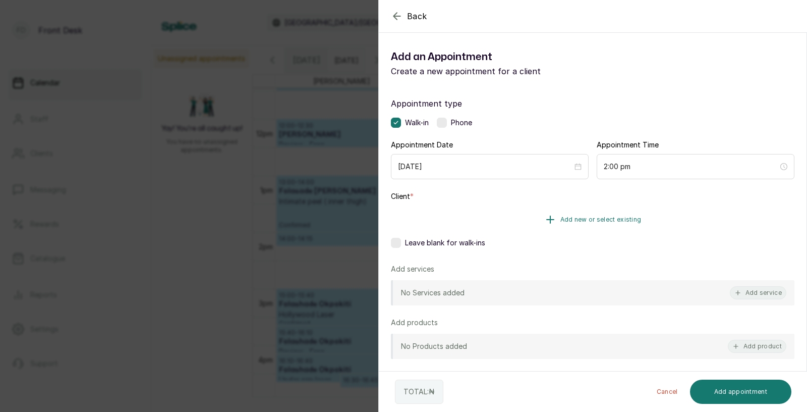
click at [596, 221] on span "Add new or select existing" at bounding box center [600, 219] width 81 height 8
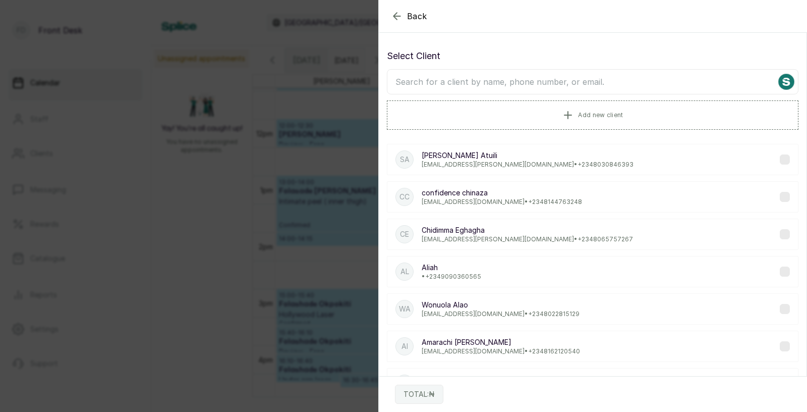
click at [533, 82] on input "text" at bounding box center [593, 81] width 412 height 25
type input "eweni"
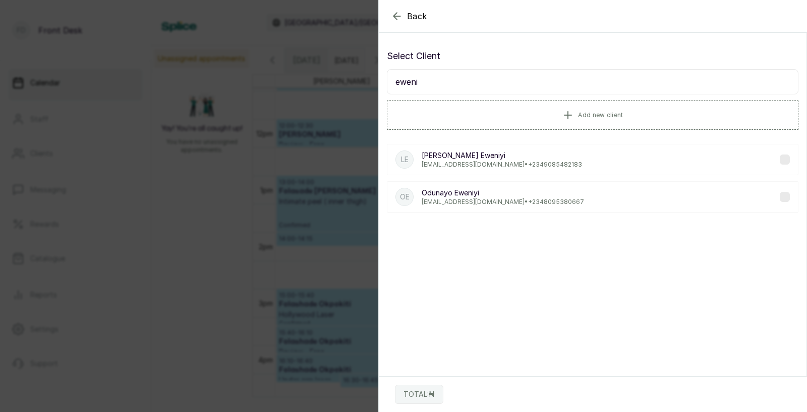
click at [495, 197] on p "[PERSON_NAME]" at bounding box center [503, 193] width 162 height 10
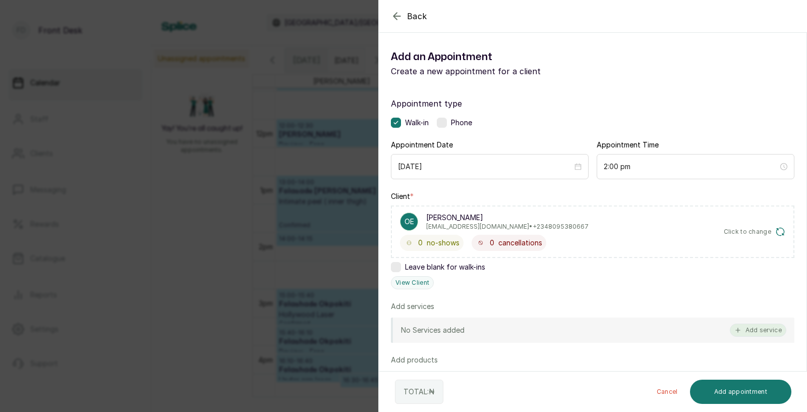
click at [762, 327] on button "Add service" at bounding box center [758, 329] width 56 height 13
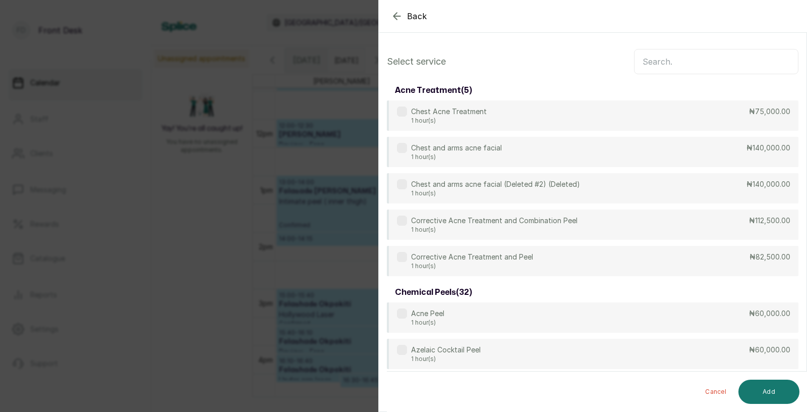
click at [672, 60] on input "text" at bounding box center [716, 61] width 164 height 25
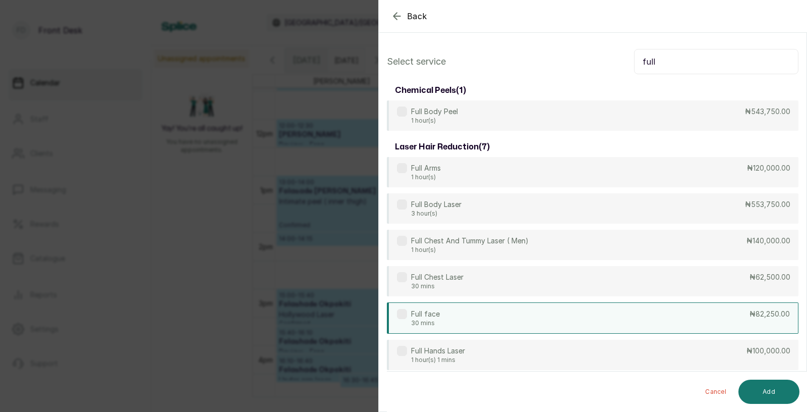
click at [464, 318] on div "Full face 30 mins ₦82,250.00" at bounding box center [593, 317] width 412 height 31
click at [673, 64] on input "full" at bounding box center [716, 61] width 164 height 25
type input "f"
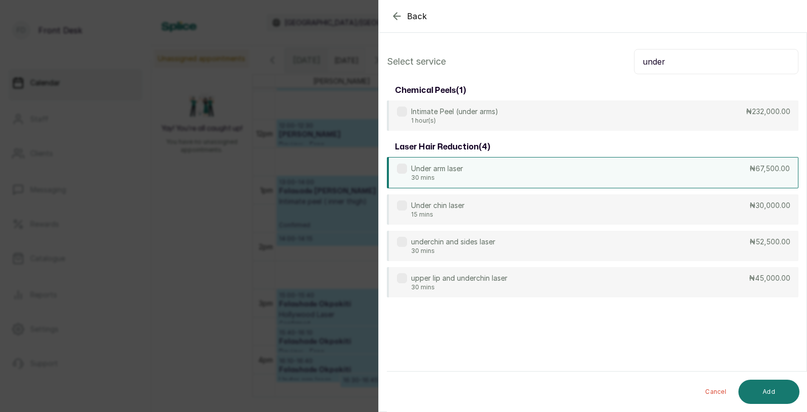
click at [490, 166] on div "Under arm laser 30 mins ₦67,500.00" at bounding box center [593, 172] width 412 height 31
click at [677, 64] on input "under" at bounding box center [716, 61] width 164 height 25
type input "u"
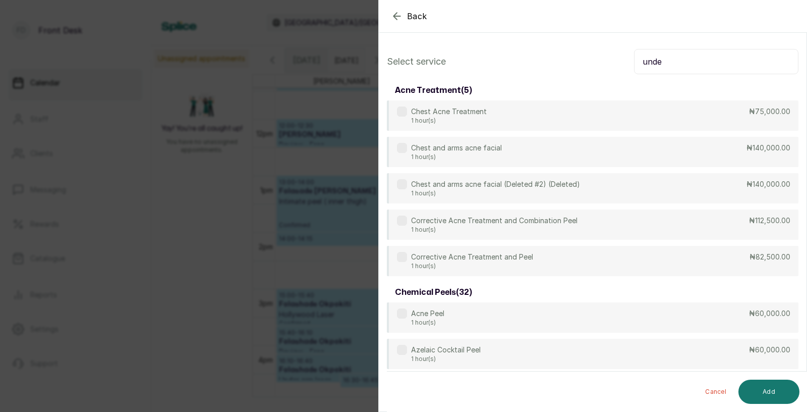
type input "under"
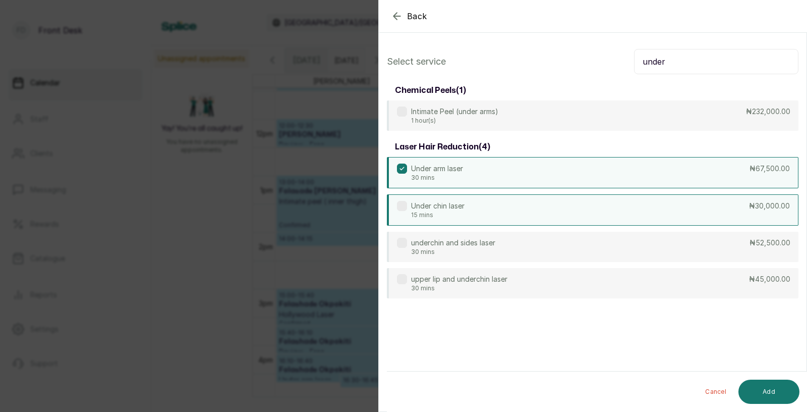
click at [508, 218] on div "Under chin laser 15 mins ₦30,000.00" at bounding box center [593, 209] width 412 height 31
click at [765, 389] on button "Add" at bounding box center [768, 391] width 61 height 24
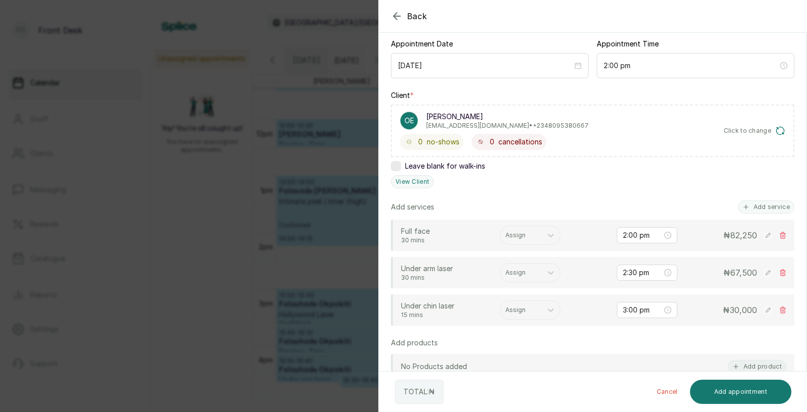
scroll to position [105, 0]
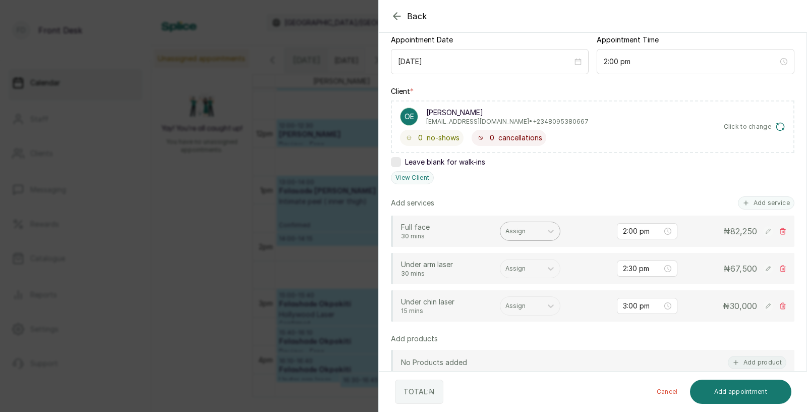
click at [522, 228] on div at bounding box center [520, 230] width 31 height 9
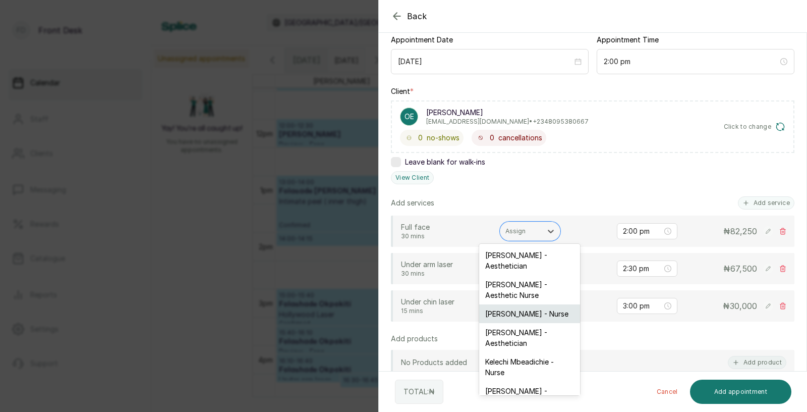
click at [513, 305] on div "[PERSON_NAME] - Nurse" at bounding box center [529, 313] width 101 height 19
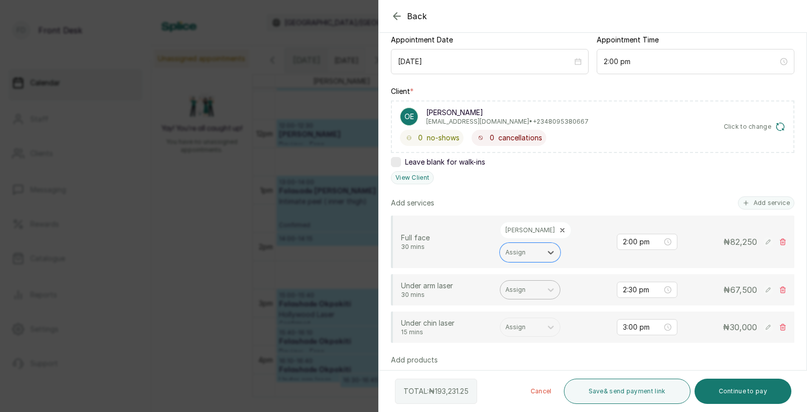
click at [519, 283] on div "Assign" at bounding box center [520, 289] width 41 height 13
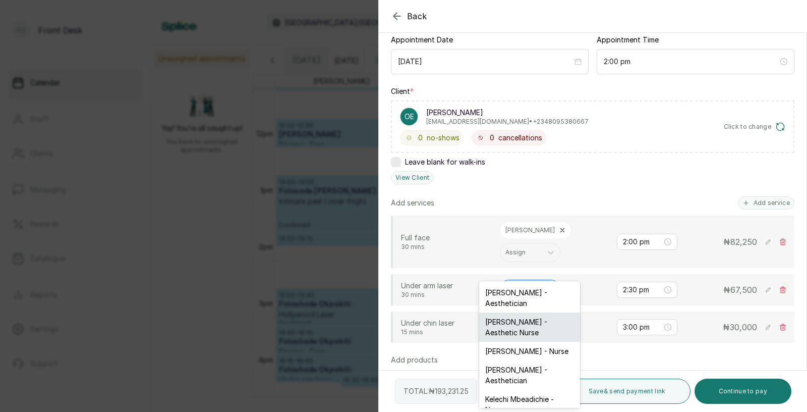
click at [519, 323] on div "[PERSON_NAME] - Aesthetic Nurse" at bounding box center [529, 326] width 101 height 29
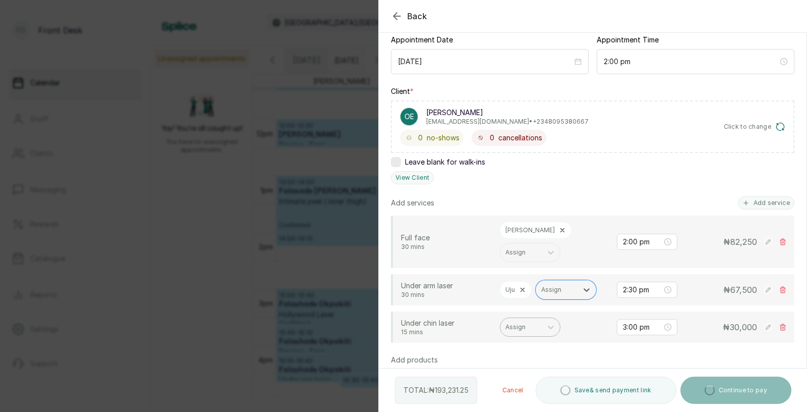
click at [528, 322] on div at bounding box center [520, 326] width 31 height 9
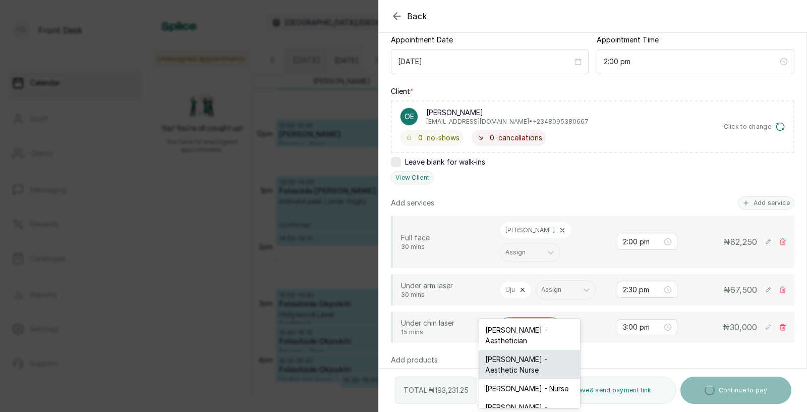
click at [512, 359] on div "[PERSON_NAME] - Aesthetic Nurse" at bounding box center [529, 363] width 101 height 29
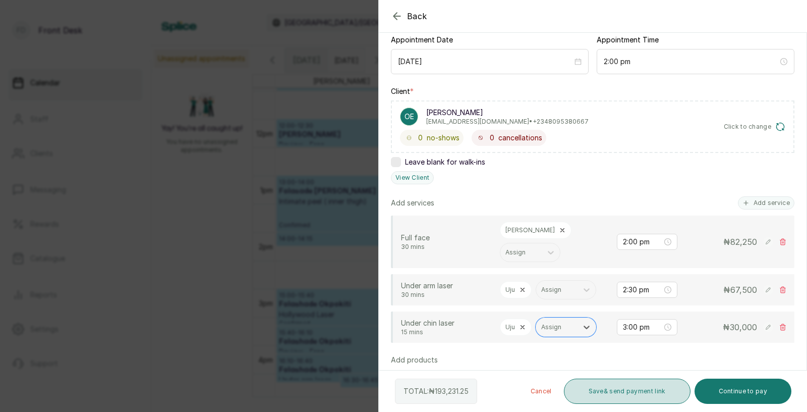
click at [625, 393] on button "Save & send payment link" at bounding box center [627, 390] width 127 height 25
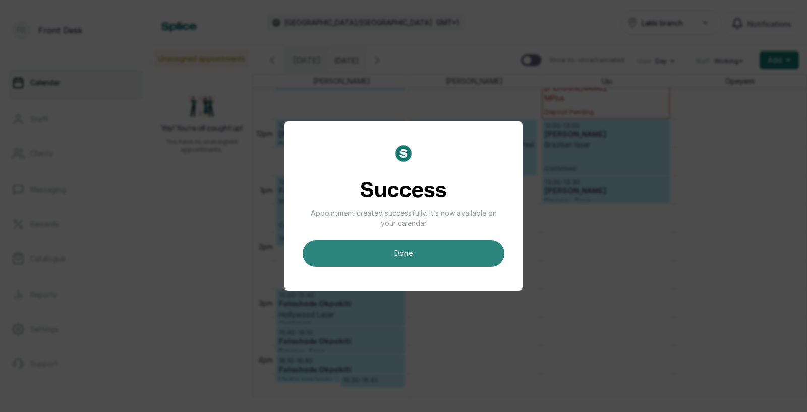
click at [434, 251] on button "done" at bounding box center [404, 253] width 202 height 26
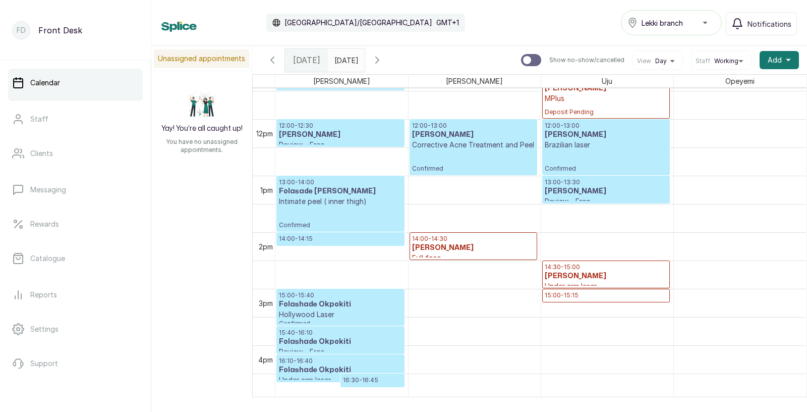
click at [577, 281] on p "Under arm laser" at bounding box center [606, 286] width 123 height 10
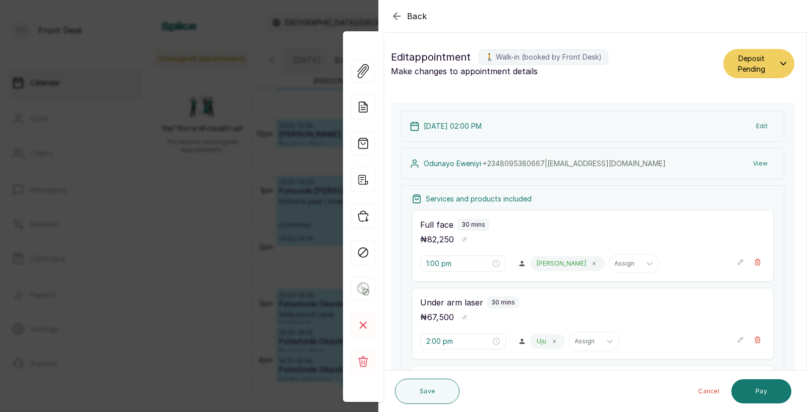
type input "2:00 pm"
type input "2:30 pm"
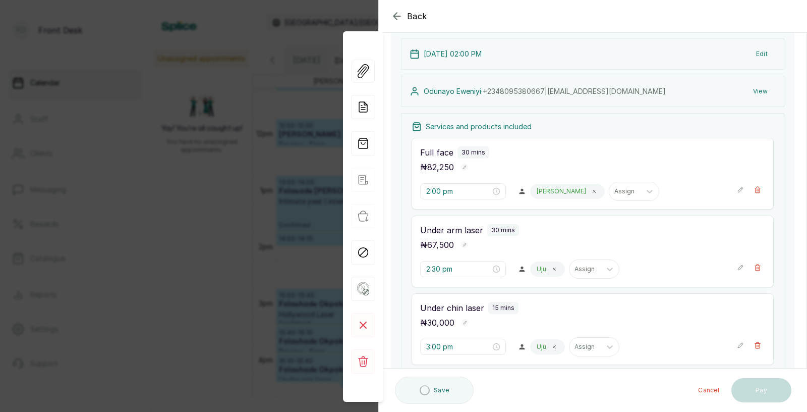
scroll to position [77, 0]
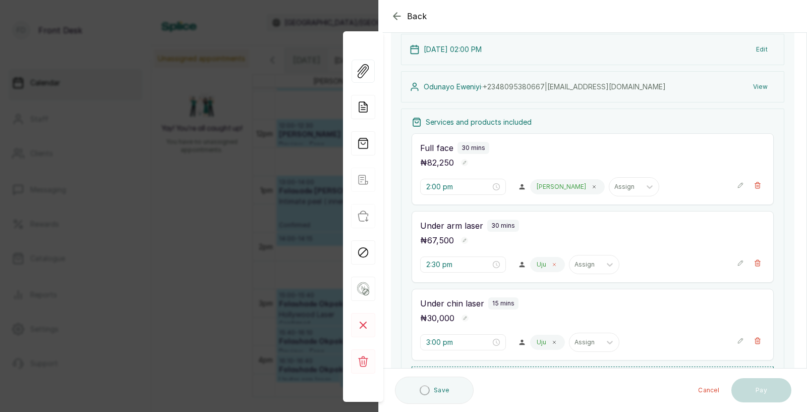
click at [552, 262] on icon at bounding box center [554, 264] width 5 height 5
click at [536, 267] on div at bounding box center [546, 264] width 21 height 9
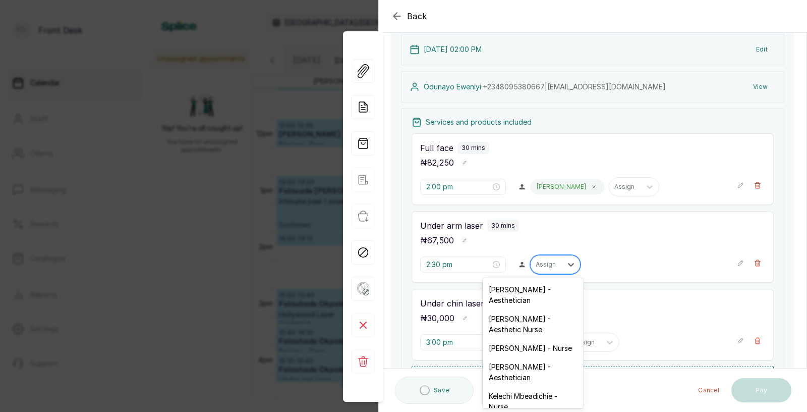
scroll to position [339, 0]
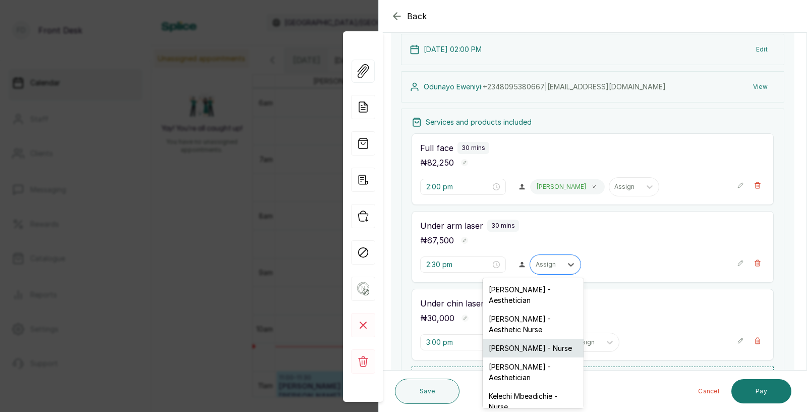
click at [513, 338] on div "[PERSON_NAME] - Nurse" at bounding box center [533, 347] width 101 height 19
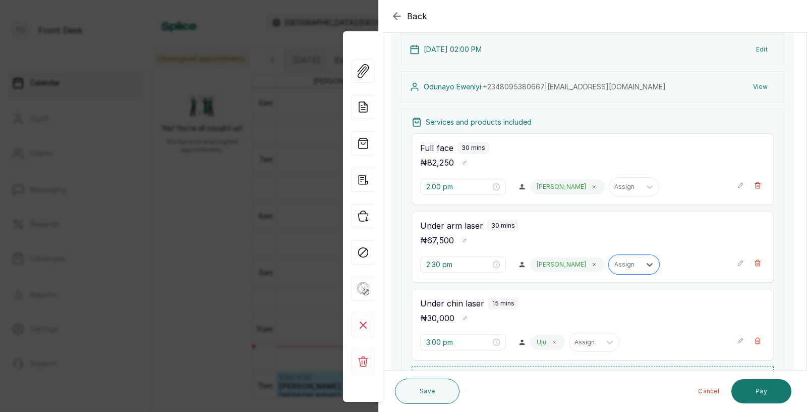
click at [550, 341] on span at bounding box center [554, 342] width 8 height 8
click at [536, 342] on div at bounding box center [546, 341] width 21 height 9
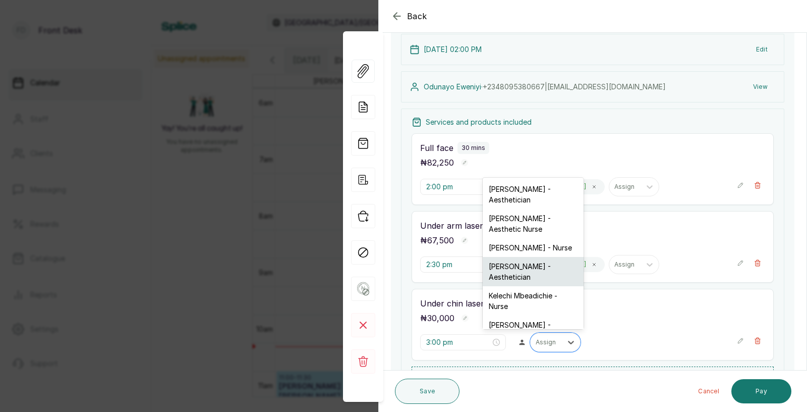
scroll to position [1, 0]
click at [520, 243] on div "[PERSON_NAME] - Nurse" at bounding box center [533, 247] width 101 height 19
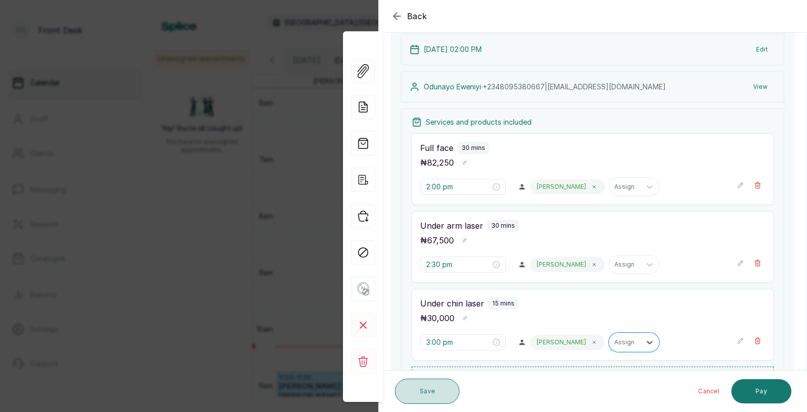
click at [418, 386] on button "Save" at bounding box center [427, 390] width 65 height 25
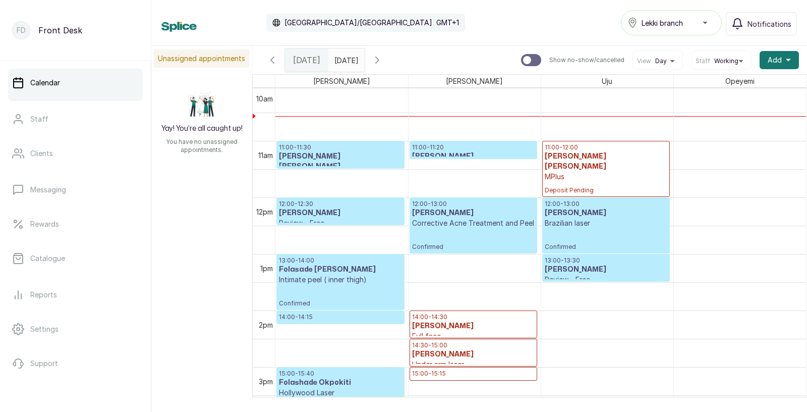
scroll to position [663, 0]
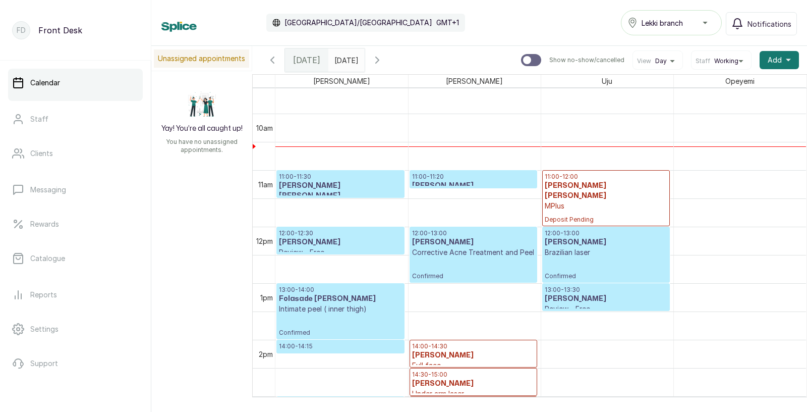
click at [345, 57] on input "text" at bounding box center [337, 57] width 16 height 17
type input "dd/MM/yyyy"
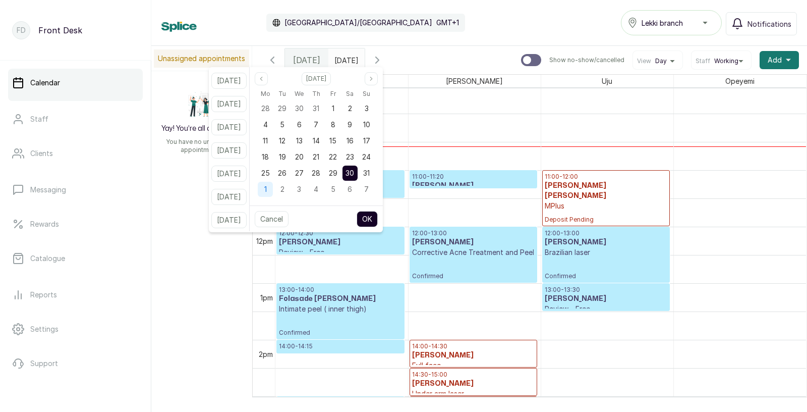
click at [273, 185] on div "1" at bounding box center [265, 189] width 15 height 15
click at [378, 217] on button "OK" at bounding box center [367, 219] width 21 height 16
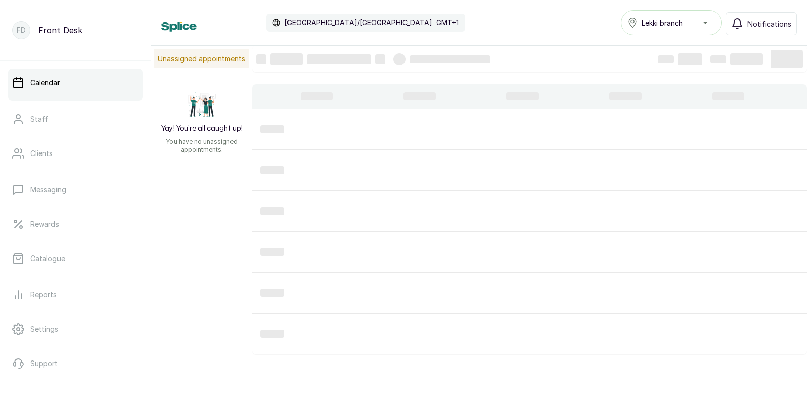
type input "[DATE]"
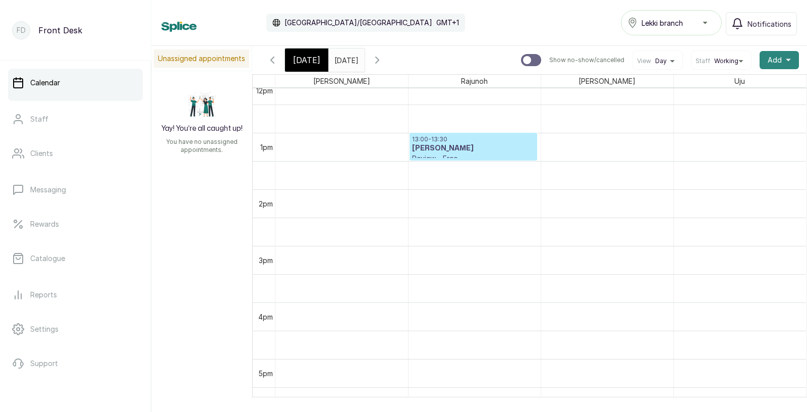
click at [780, 55] on span "Add" at bounding box center [775, 60] width 14 height 10
click at [735, 85] on span "Add Appointment" at bounding box center [742, 87] width 97 height 12
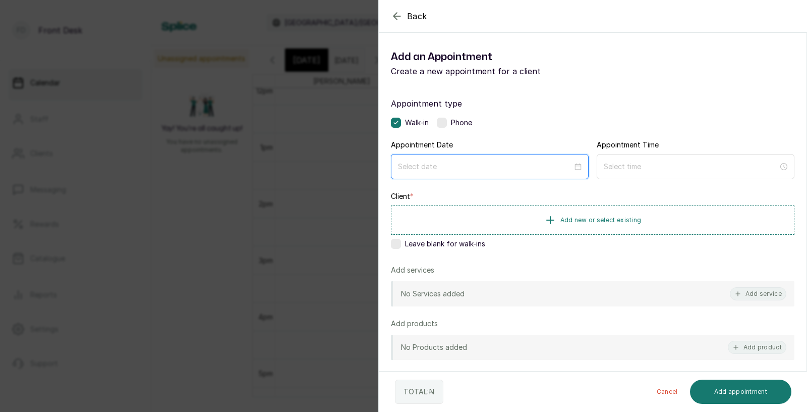
click at [478, 170] on input at bounding box center [485, 166] width 174 height 11
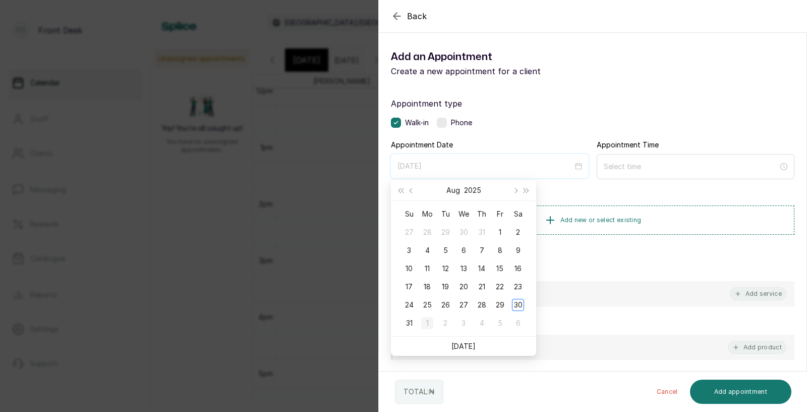
type input "[DATE]"
click at [426, 321] on div "1" at bounding box center [427, 323] width 12 height 12
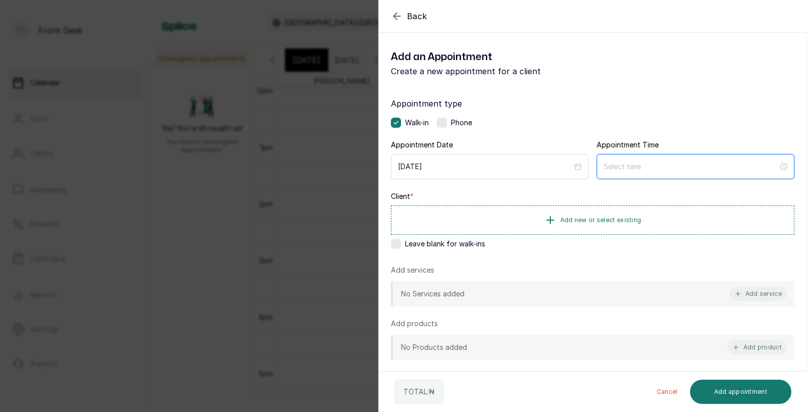
click at [627, 167] on input at bounding box center [691, 166] width 174 height 11
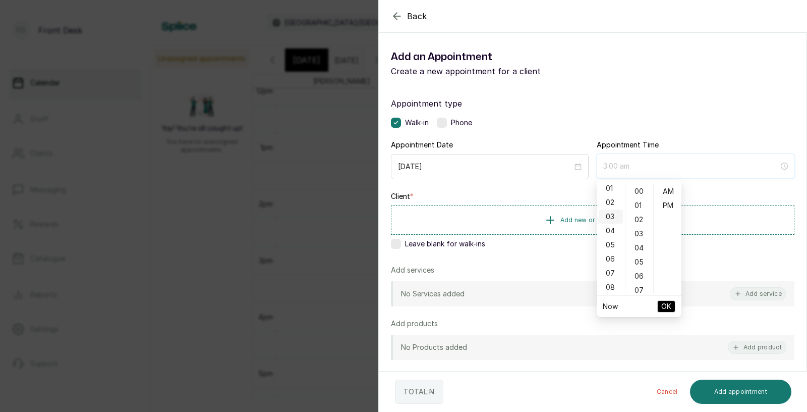
scroll to position [0, 0]
click at [612, 190] on div "12" at bounding box center [611, 191] width 24 height 14
type input "12:00 pm"
click at [672, 207] on div "PM" at bounding box center [668, 205] width 24 height 14
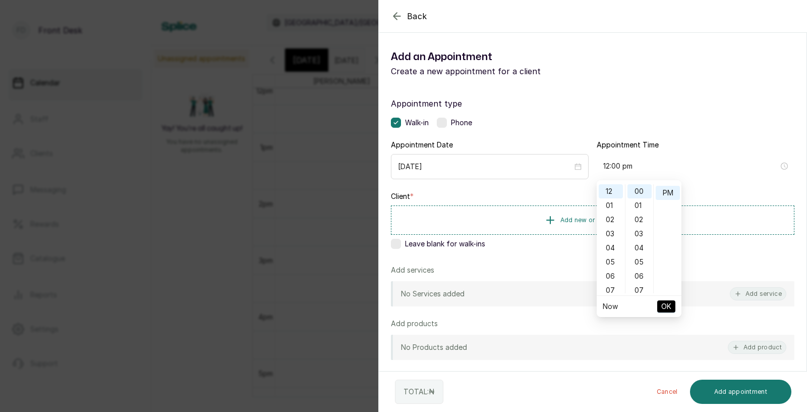
click at [666, 304] on span "OK" at bounding box center [666, 306] width 10 height 19
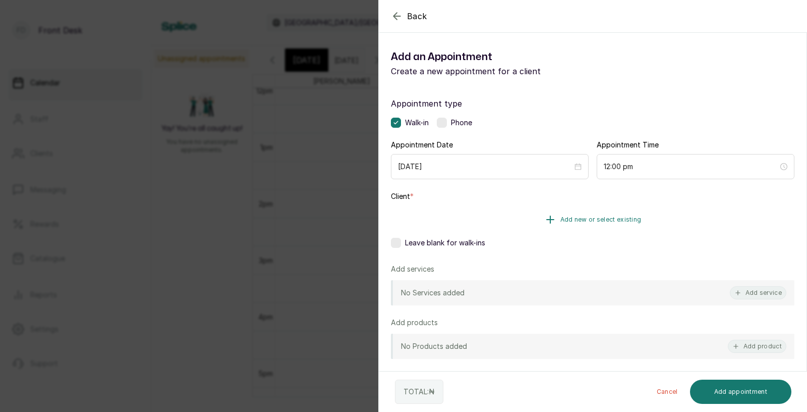
click at [611, 223] on span "Add new or select existing" at bounding box center [600, 219] width 81 height 8
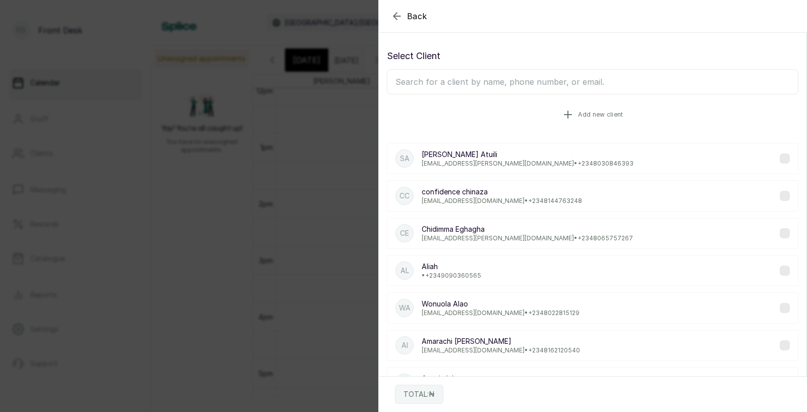
click at [587, 111] on span "Add new client" at bounding box center [600, 114] width 45 height 8
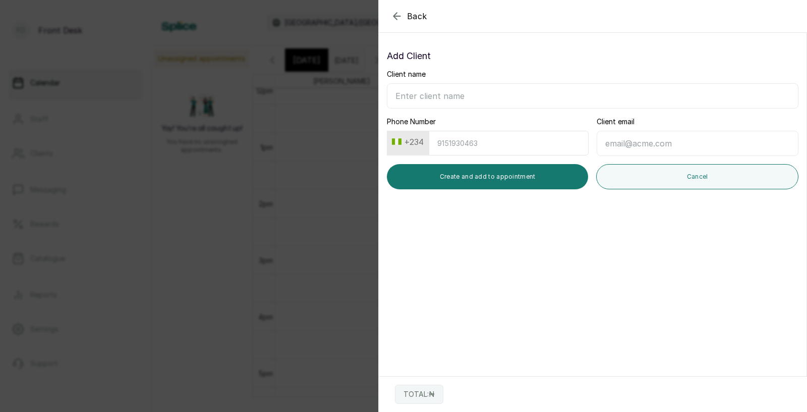
click at [495, 95] on input "Client name" at bounding box center [593, 95] width 412 height 25
type input "Princess [PERSON_NAME]"
click at [481, 150] on input "Phone Number" at bounding box center [509, 143] width 160 height 25
click at [410, 147] on button "+234" at bounding box center [408, 142] width 40 height 16
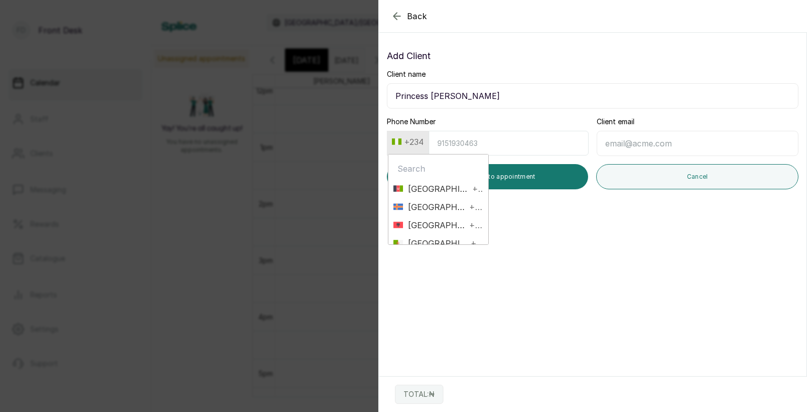
click at [418, 168] on input "text" at bounding box center [438, 168] width 90 height 20
type input "unite"
click at [417, 205] on span "[GEOGRAPHIC_DATA]" at bounding box center [436, 207] width 66 height 12
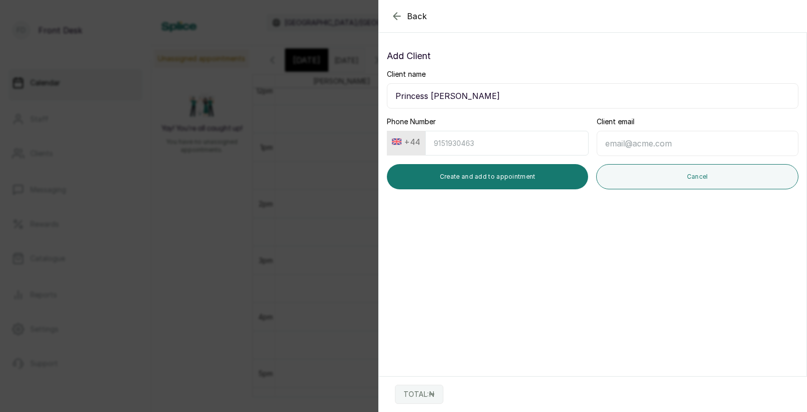
click at [464, 144] on input "Phone Number" at bounding box center [506, 143] width 163 height 25
type input "7867251204"
click at [618, 144] on input "Client email" at bounding box center [698, 143] width 202 height 25
type input "[EMAIL_ADDRESS][DOMAIN_NAME]"
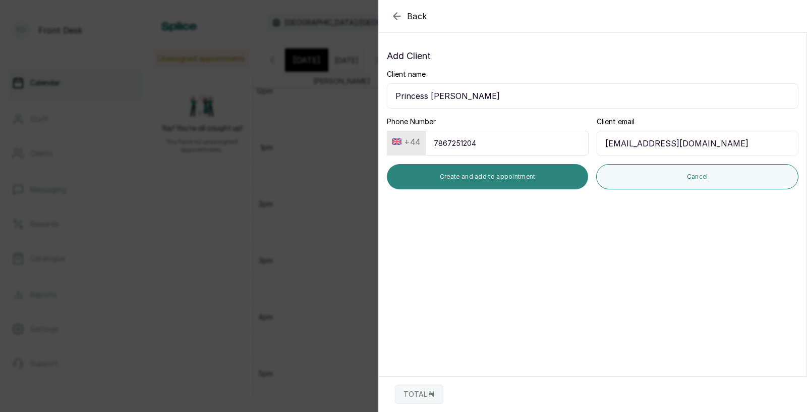
click at [517, 181] on button "Create and add to appointment" at bounding box center [487, 176] width 201 height 25
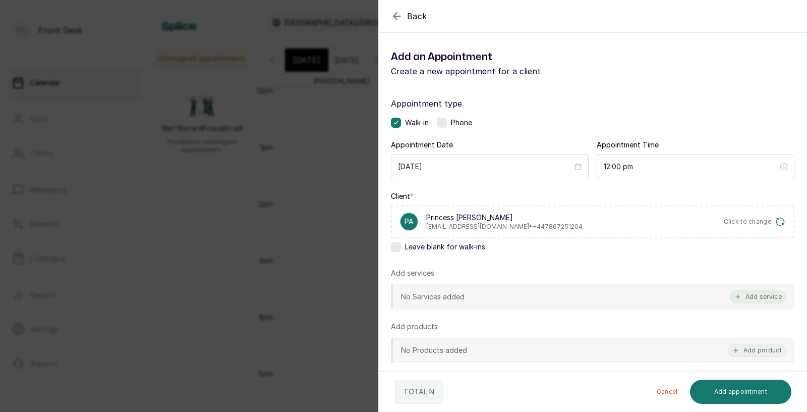
click at [762, 291] on button "Add service" at bounding box center [758, 296] width 56 height 13
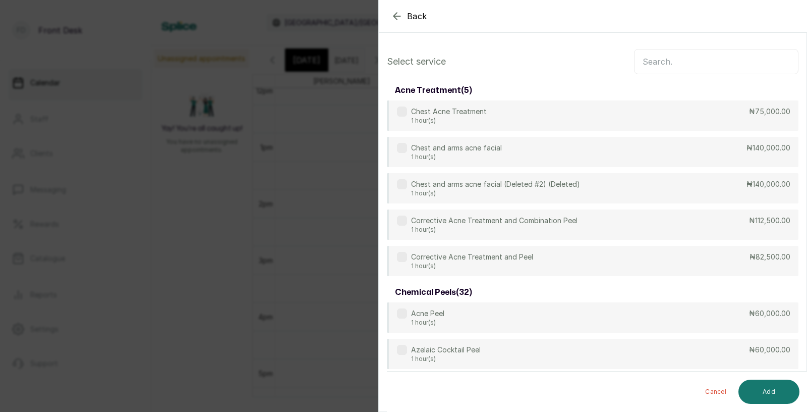
click at [689, 63] on input "text" at bounding box center [716, 61] width 164 height 25
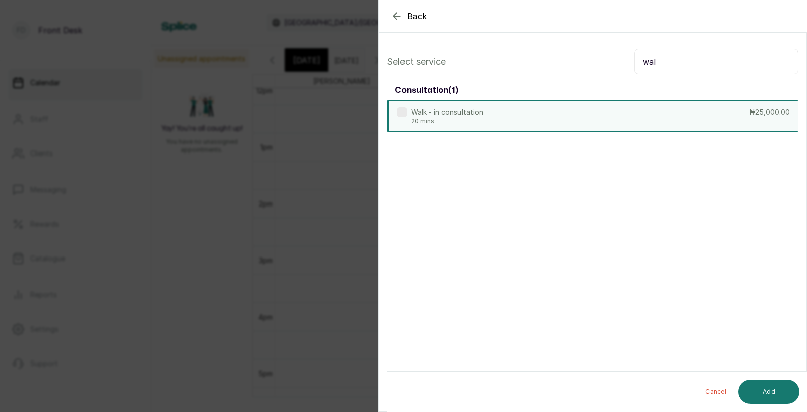
type input "wal"
click at [595, 108] on div "Walk - in consultation 20 mins ₦25,000.00" at bounding box center [593, 115] width 412 height 31
click at [756, 387] on button "Add" at bounding box center [768, 391] width 61 height 24
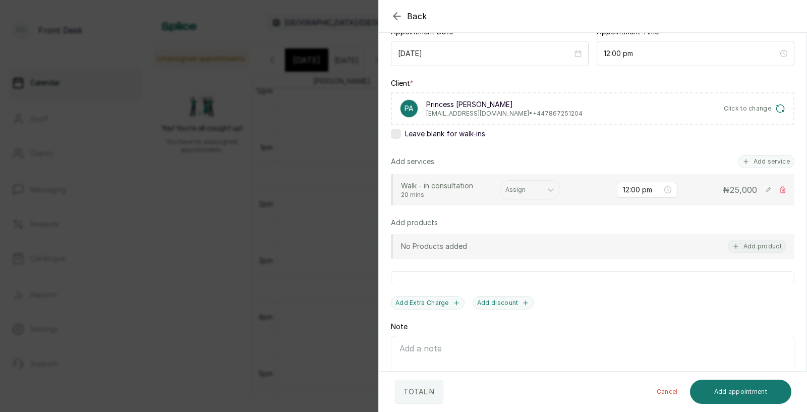
scroll to position [124, 0]
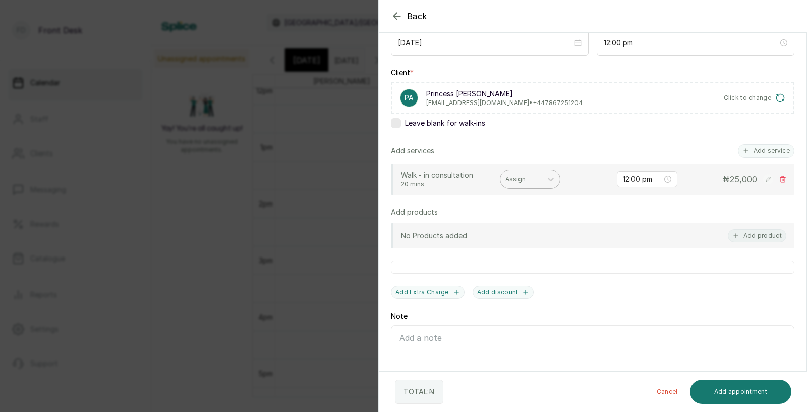
click at [517, 183] on div "Assign" at bounding box center [520, 178] width 41 height 13
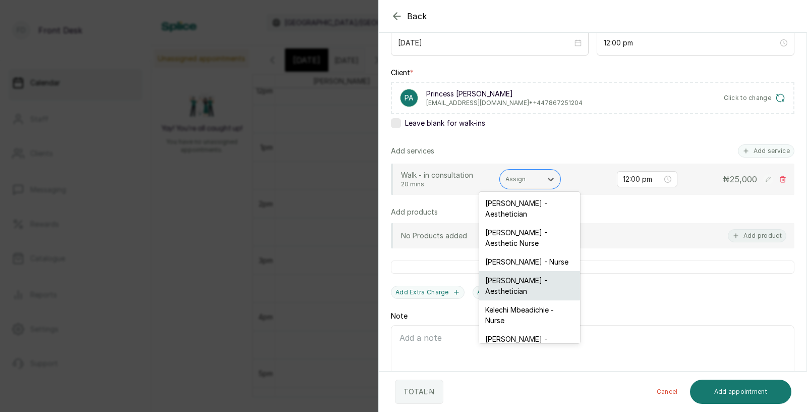
scroll to position [26, 0]
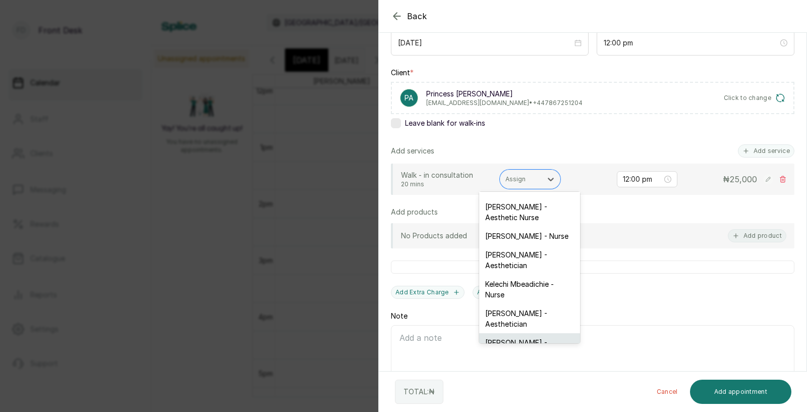
click at [522, 333] on div "[PERSON_NAME] - Aesthetician" at bounding box center [529, 347] width 101 height 29
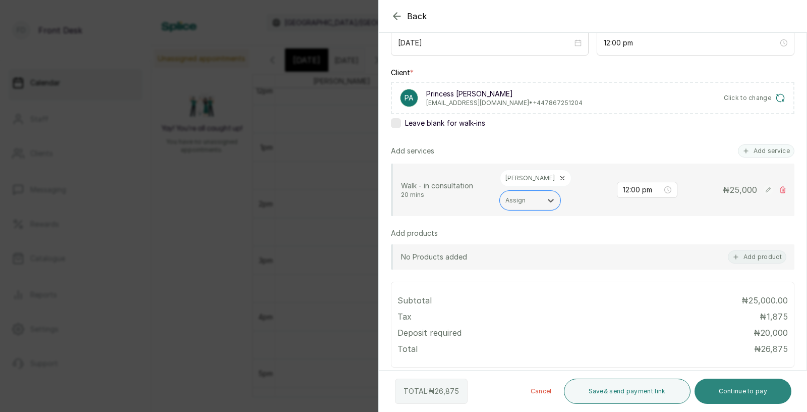
click at [732, 389] on button "Continue to pay" at bounding box center [742, 390] width 97 height 25
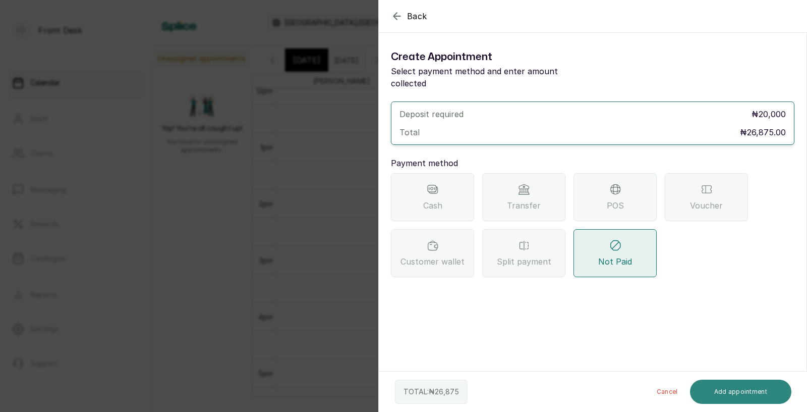
scroll to position [0, 0]
click at [537, 199] on span "Transfer" at bounding box center [524, 205] width 34 height 12
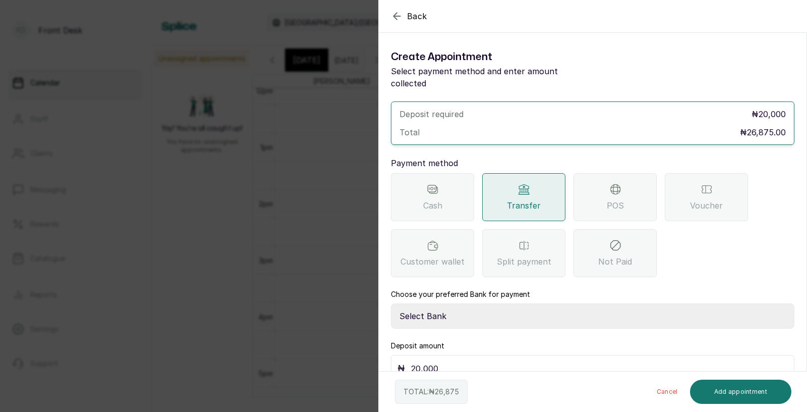
scroll to position [7, 0]
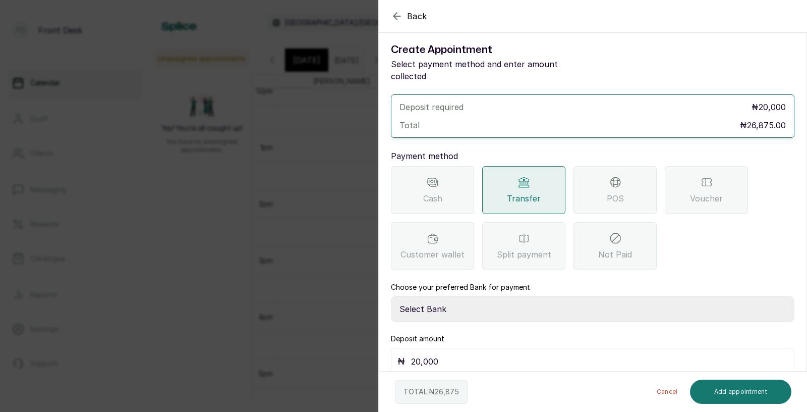
click at [478, 296] on select "Select Bank [PERSON_NAME] Fairmoney Microfinance Bank SKN ANALYTICS MED AESTH. …" at bounding box center [592, 308] width 403 height 25
select select "43272bc0-21c6-4b19-b9fb-c2093b8603c2"
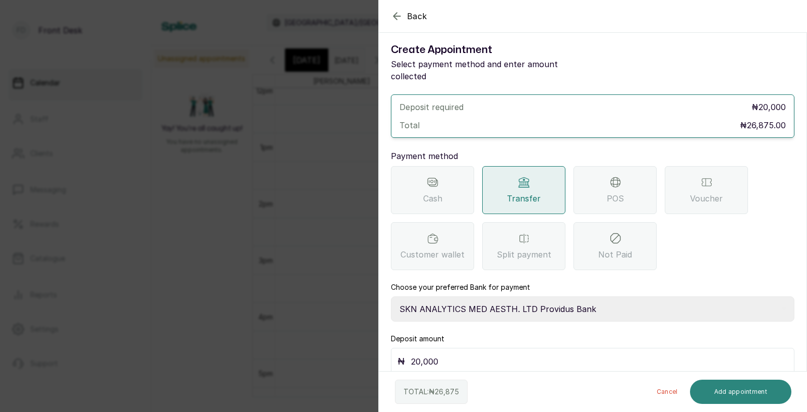
click at [729, 389] on button "Add appointment" at bounding box center [741, 391] width 102 height 24
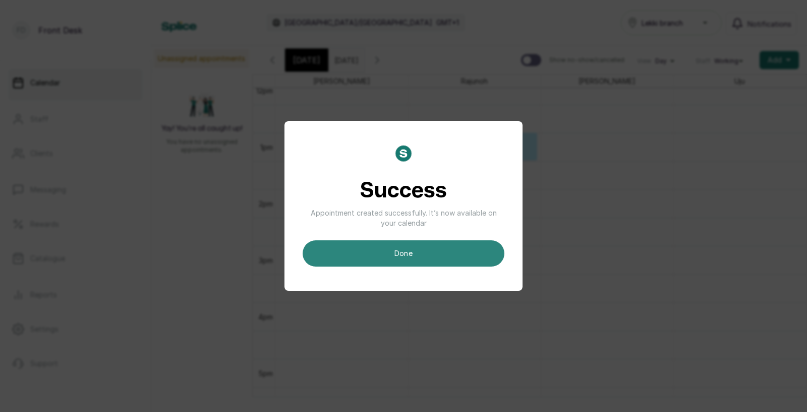
click at [455, 245] on button "done" at bounding box center [404, 253] width 202 height 26
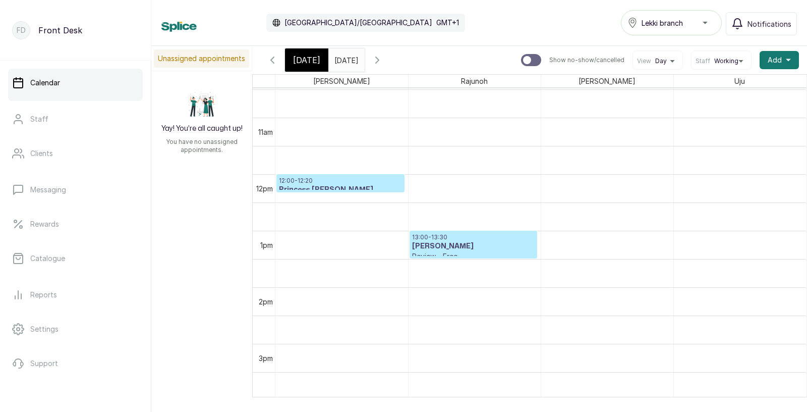
scroll to position [624, 0]
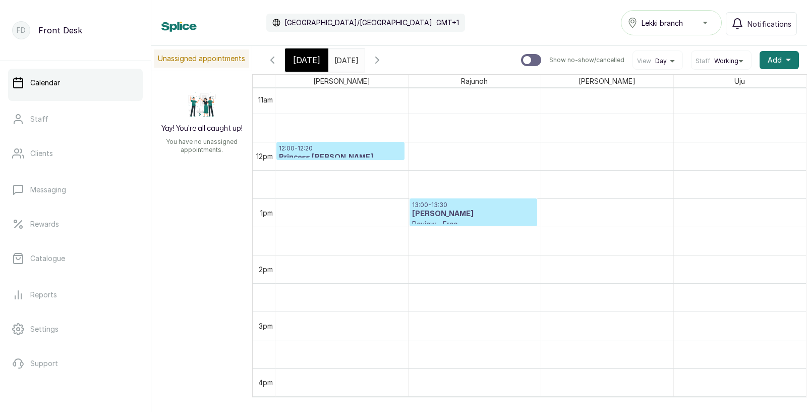
click at [296, 63] on span "[DATE]" at bounding box center [306, 60] width 27 height 12
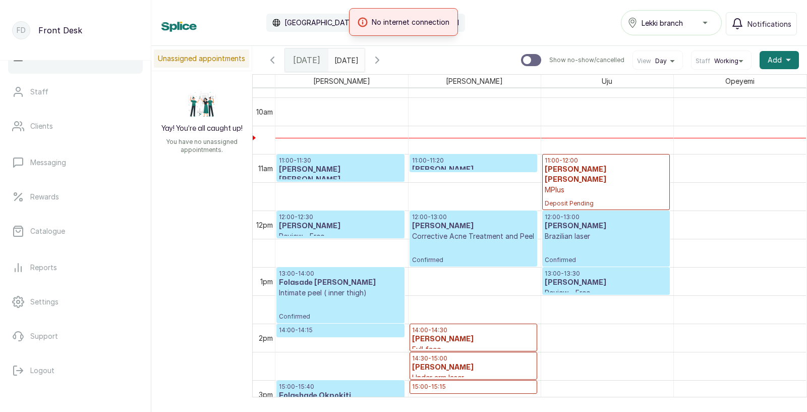
scroll to position [546, 0]
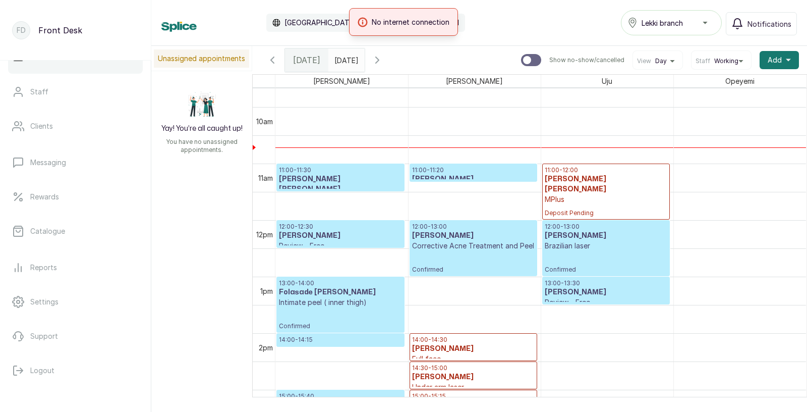
click at [471, 173] on p "11:00 - 11:20" at bounding box center [473, 170] width 123 height 8
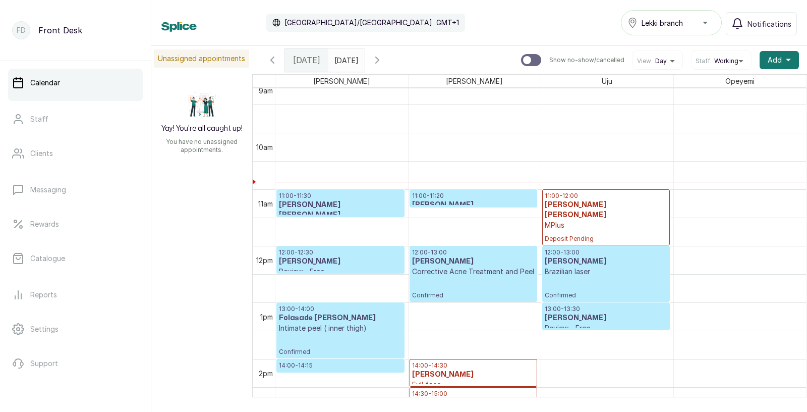
scroll to position [538, 0]
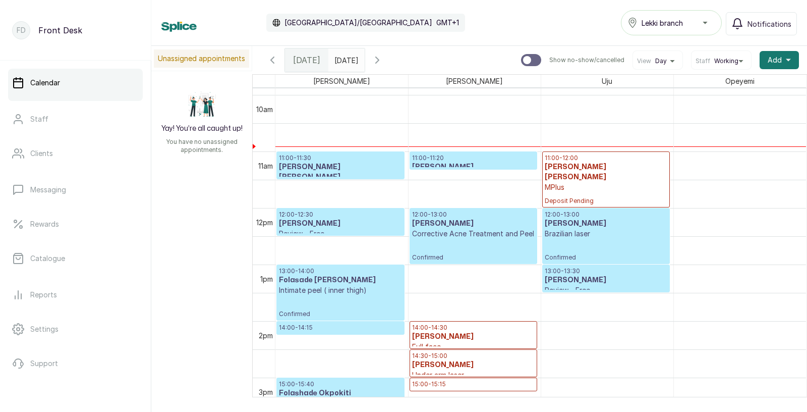
click at [462, 162] on h3 "[PERSON_NAME]" at bounding box center [473, 167] width 123 height 10
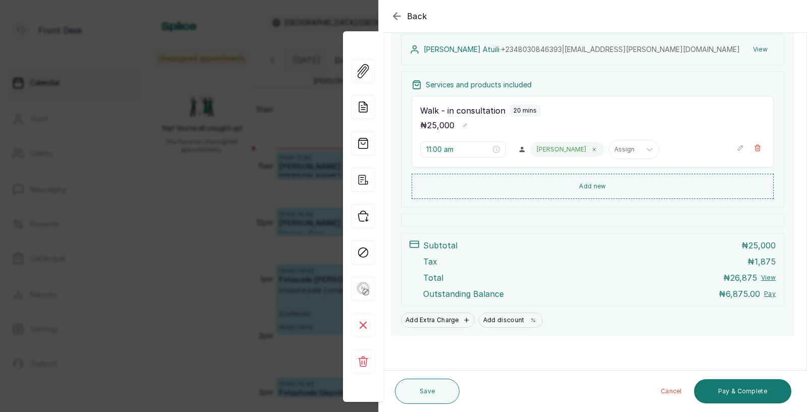
scroll to position [154, 0]
click at [273, 233] on div "Back Appointment Details Edit appointment 🚶 Walk-in (booked by Front Desk) Make…" at bounding box center [403, 206] width 807 height 412
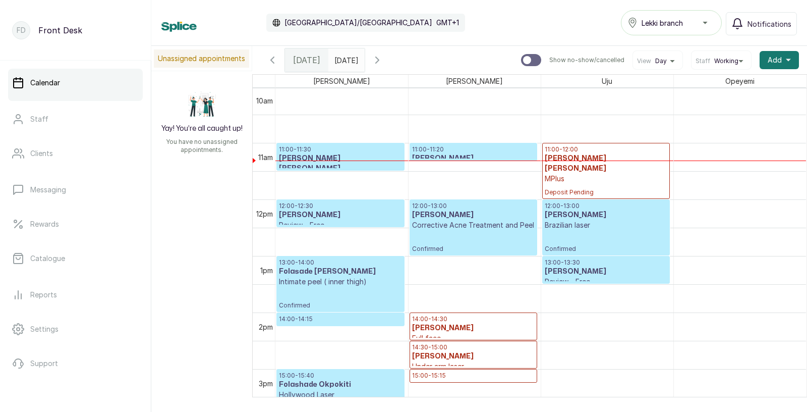
scroll to position [557, 0]
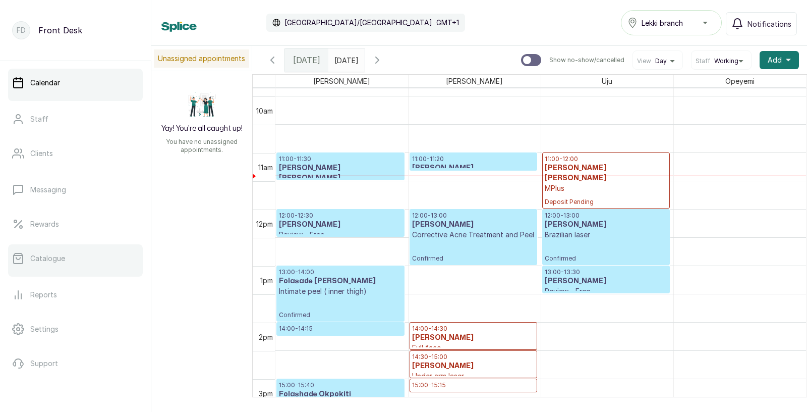
click at [77, 258] on link "Catalogue" at bounding box center [75, 258] width 135 height 28
